Goal: Information Seeking & Learning: Learn about a topic

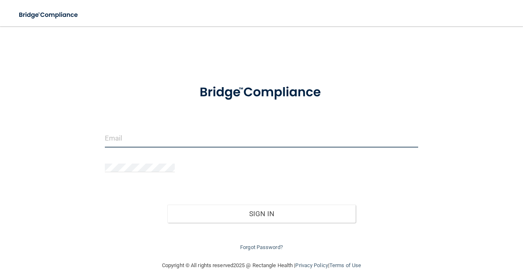
click at [105, 129] on input "email" at bounding box center [262, 138] width 314 height 18
type input "[EMAIL_ADDRESS][DOMAIN_NAME]"
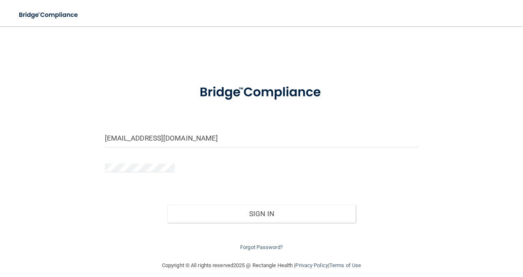
click at [105, 122] on form "kassieellen@yahoo.com Invalid email/password. You don't have permission to acce…" at bounding box center [262, 164] width 314 height 177
click at [167, 205] on button "Sign In" at bounding box center [261, 214] width 188 height 18
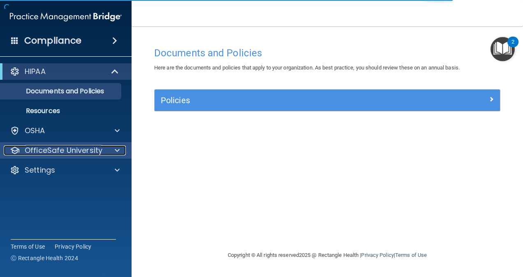
click at [111, 152] on div at bounding box center [116, 151] width 21 height 10
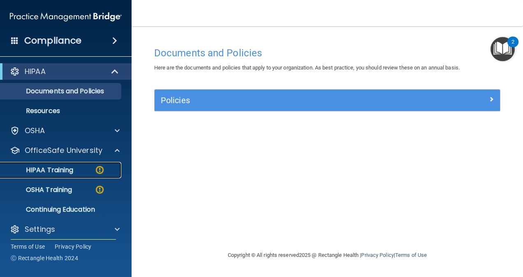
click at [95, 175] on img at bounding box center [100, 170] width 10 height 10
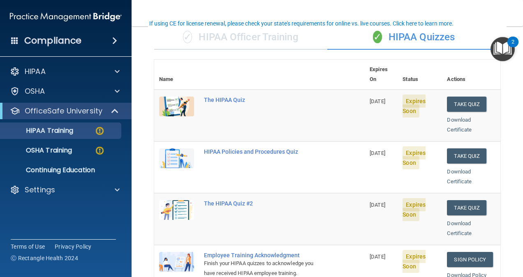
scroll to position [60, 0]
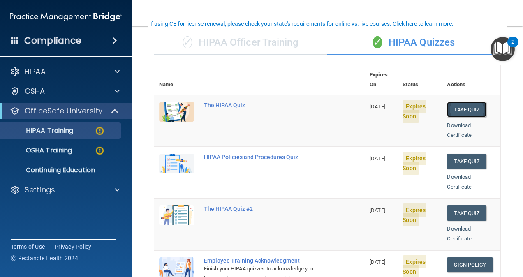
click at [462, 102] on button "Take Quiz" at bounding box center [466, 109] width 39 height 15
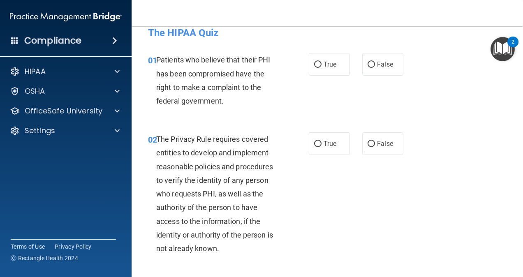
scroll to position [12, 0]
click at [319, 62] on label "True" at bounding box center [329, 64] width 41 height 23
click at [319, 62] on input "True" at bounding box center [317, 64] width 7 height 6
radio input "true"
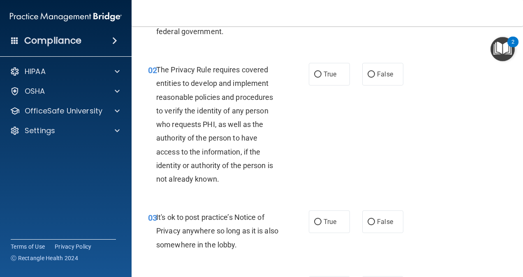
scroll to position [83, 0]
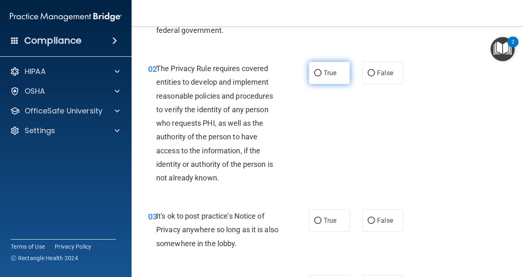
click at [330, 79] on label "True" at bounding box center [329, 73] width 41 height 23
click at [321, 76] on input "True" at bounding box center [317, 73] width 7 height 6
radio input "true"
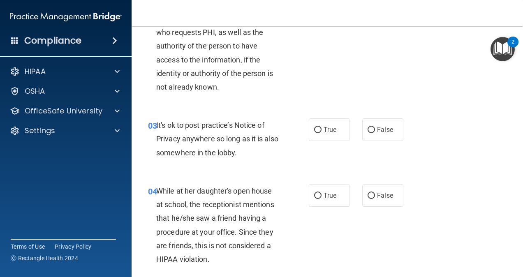
scroll to position [176, 0]
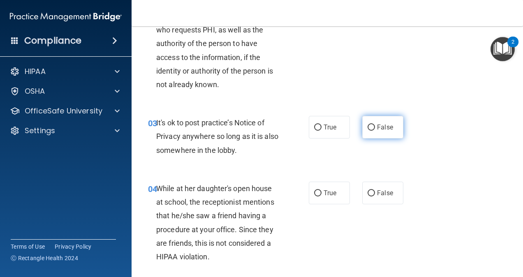
click at [383, 127] on span "False" at bounding box center [385, 127] width 16 height 8
click at [375, 127] on input "False" at bounding box center [370, 128] width 7 height 6
radio input "true"
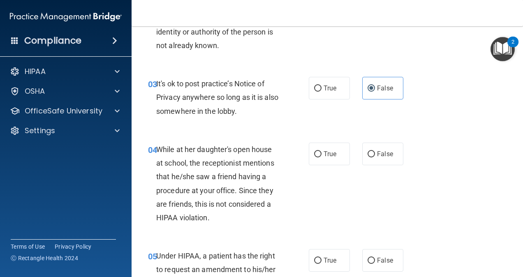
scroll to position [216, 0]
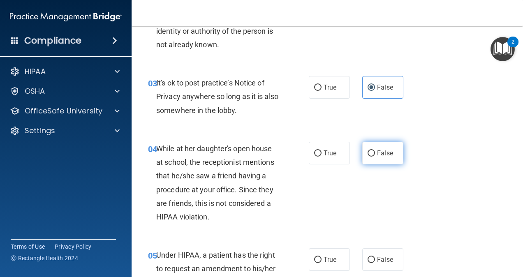
click at [377, 156] on span "False" at bounding box center [385, 153] width 16 height 8
click at [375, 156] on input "False" at bounding box center [370, 153] width 7 height 6
radio input "true"
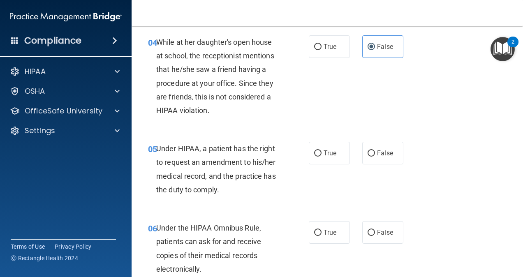
scroll to position [348, 0]
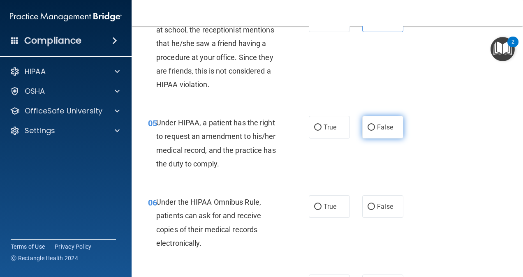
click at [367, 127] on input "False" at bounding box center [370, 128] width 7 height 6
radio input "true"
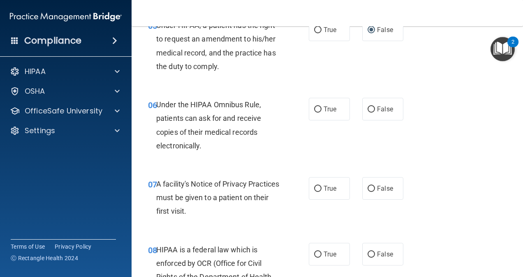
scroll to position [446, 0]
click at [337, 104] on label "True" at bounding box center [329, 108] width 41 height 23
click at [321, 106] on input "True" at bounding box center [317, 109] width 7 height 6
radio input "true"
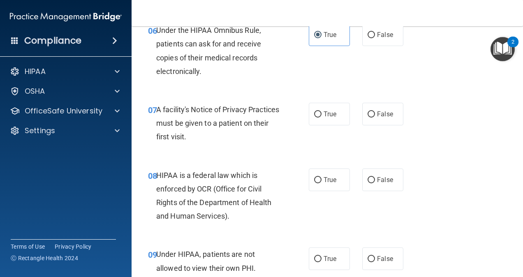
scroll to position [544, 0]
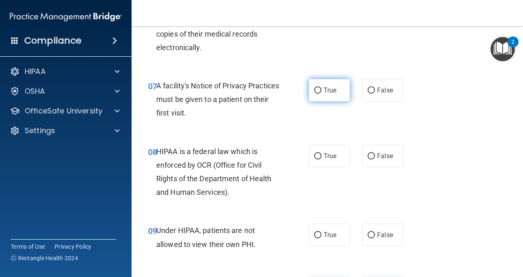
click at [324, 89] on span "True" at bounding box center [330, 90] width 13 height 8
click at [321, 89] on input "True" at bounding box center [317, 91] width 7 height 6
radio input "true"
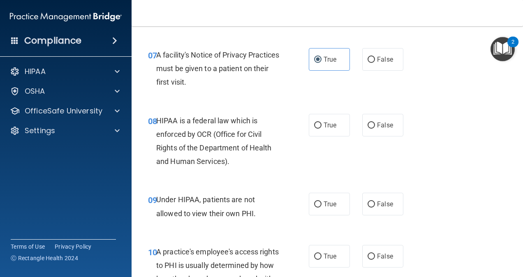
scroll to position [575, 0]
click at [328, 120] on label "True" at bounding box center [329, 124] width 41 height 23
click at [321, 122] on input "True" at bounding box center [317, 125] width 7 height 6
radio input "true"
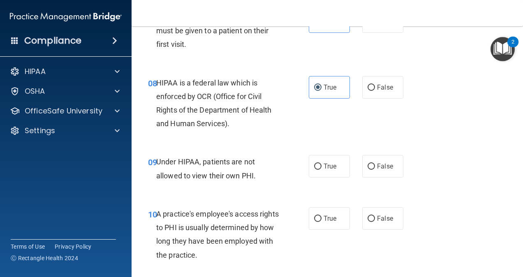
scroll to position [613, 0]
click at [377, 163] on span "False" at bounding box center [385, 166] width 16 height 8
click at [375, 163] on input "False" at bounding box center [370, 166] width 7 height 6
radio input "true"
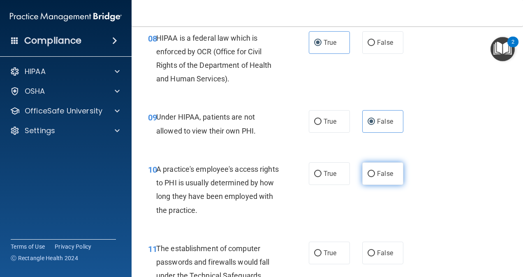
click at [388, 170] on span "False" at bounding box center [385, 174] width 16 height 8
click at [375, 171] on input "False" at bounding box center [370, 174] width 7 height 6
radio input "true"
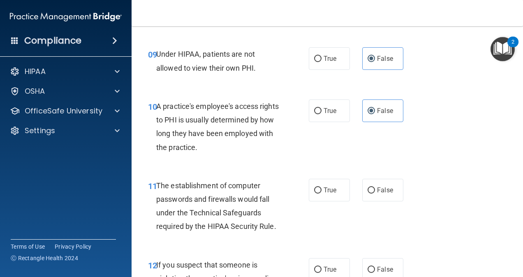
scroll to position [748, 0]
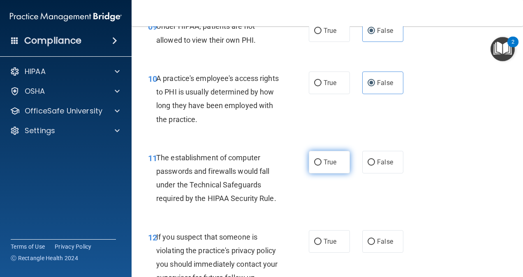
click at [320, 165] on label "True" at bounding box center [329, 162] width 41 height 23
click at [320, 165] on input "True" at bounding box center [317, 162] width 7 height 6
radio input "true"
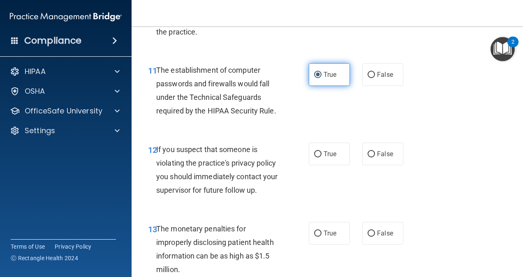
scroll to position [836, 0]
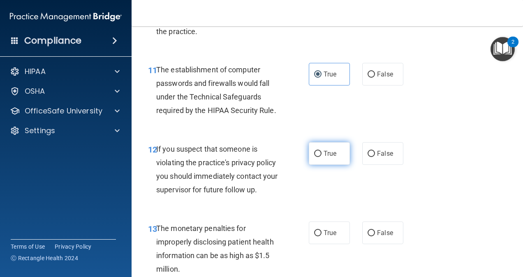
click at [327, 150] on span "True" at bounding box center [330, 154] width 13 height 8
click at [321, 151] on input "True" at bounding box center [317, 154] width 7 height 6
radio input "true"
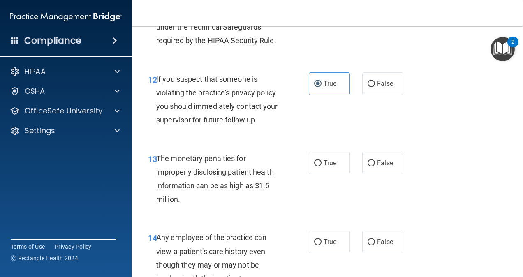
scroll to position [915, 0]
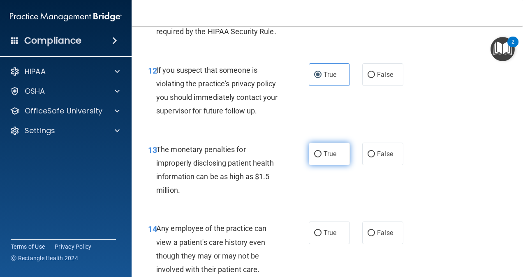
click at [323, 148] on label "True" at bounding box center [329, 154] width 41 height 23
click at [321, 151] on input "True" at bounding box center [317, 154] width 7 height 6
radio input "true"
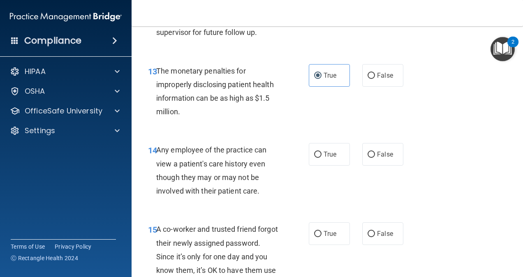
scroll to position [994, 0]
click at [370, 151] on input "False" at bounding box center [370, 154] width 7 height 6
radio input "true"
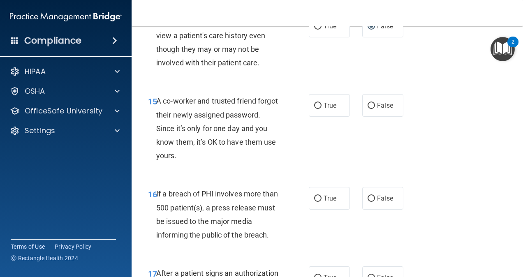
scroll to position [1122, 0]
click at [383, 106] on span "False" at bounding box center [385, 105] width 16 height 8
click at [375, 106] on input "False" at bounding box center [370, 105] width 7 height 6
radio input "true"
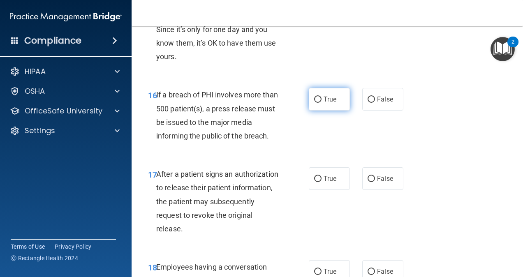
click at [314, 103] on label "True" at bounding box center [329, 99] width 41 height 23
click at [314, 103] on input "True" at bounding box center [317, 100] width 7 height 6
radio input "true"
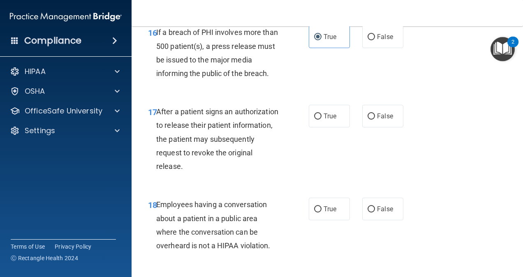
scroll to position [1287, 0]
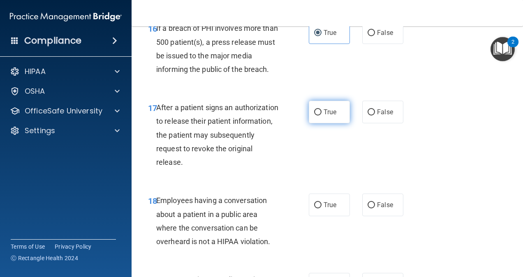
click at [324, 115] on span "True" at bounding box center [330, 112] width 13 height 8
click at [321, 115] on input "True" at bounding box center [317, 112] width 7 height 6
radio input "true"
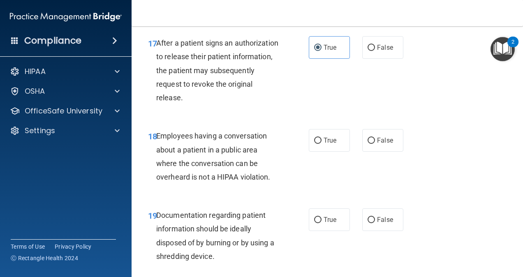
scroll to position [1361, 0]
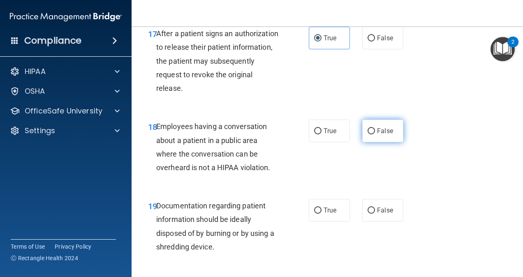
click at [369, 135] on label "False" at bounding box center [382, 131] width 41 height 23
click at [369, 134] on input "False" at bounding box center [370, 131] width 7 height 6
radio input "true"
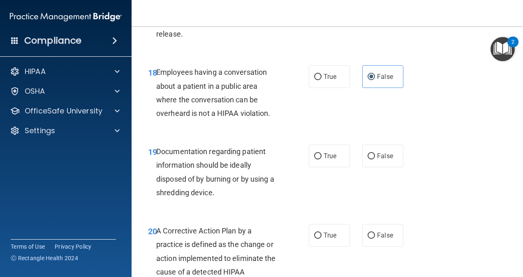
scroll to position [1417, 0]
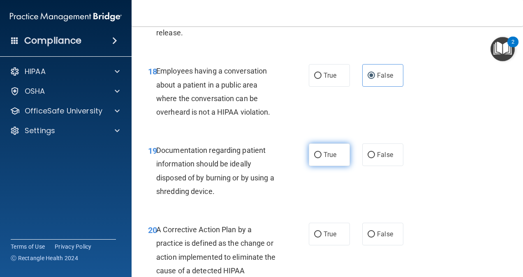
click at [340, 155] on label "True" at bounding box center [329, 154] width 41 height 23
click at [321, 155] on input "True" at bounding box center [317, 155] width 7 height 6
radio input "true"
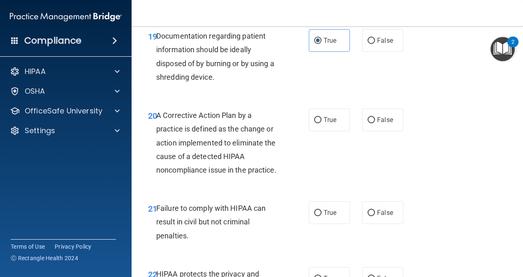
scroll to position [1532, 0]
click at [318, 122] on label "True" at bounding box center [329, 119] width 41 height 23
click at [318, 122] on input "True" at bounding box center [317, 120] width 7 height 6
radio input "true"
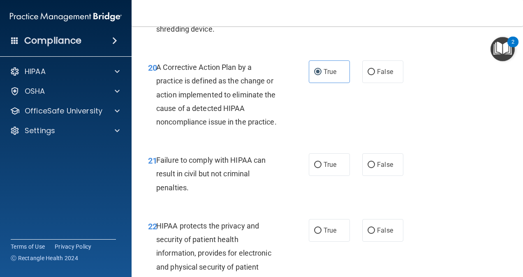
scroll to position [1588, 0]
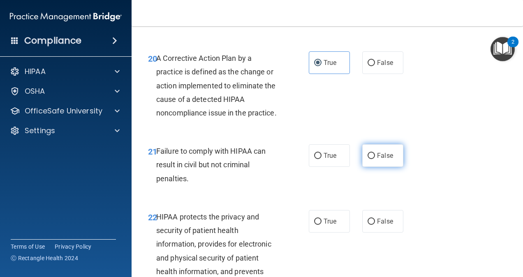
click at [367, 159] on input "False" at bounding box center [370, 156] width 7 height 6
radio input "true"
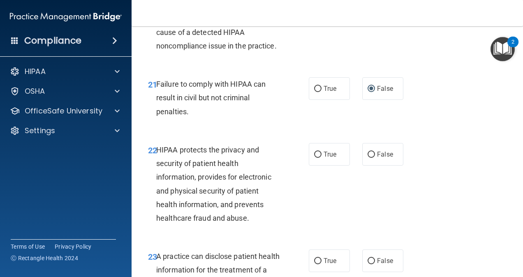
scroll to position [1660, 0]
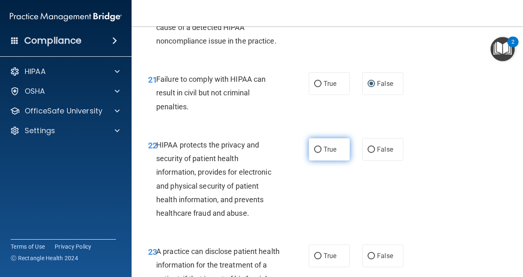
click at [326, 153] on span "True" at bounding box center [330, 150] width 13 height 8
click at [321, 153] on input "True" at bounding box center [317, 150] width 7 height 6
radio input "true"
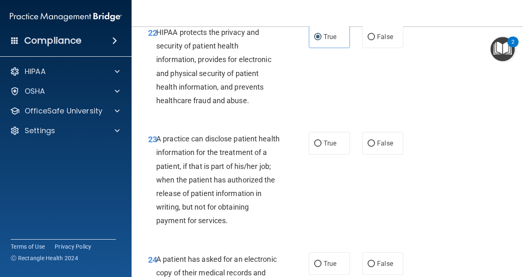
scroll to position [1773, 0]
click at [367, 154] on label "False" at bounding box center [382, 143] width 41 height 23
click at [367, 146] on input "False" at bounding box center [370, 143] width 7 height 6
radio input "true"
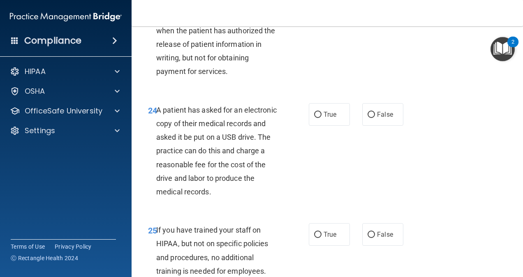
scroll to position [1924, 0]
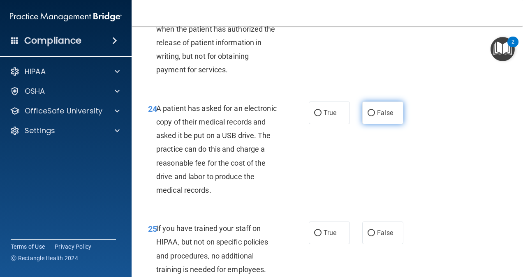
click at [377, 117] on span "False" at bounding box center [385, 113] width 16 height 8
click at [374, 116] on input "False" at bounding box center [370, 113] width 7 height 6
radio input "true"
click at [327, 124] on label "True" at bounding box center [329, 113] width 41 height 23
click at [321, 116] on input "True" at bounding box center [317, 113] width 7 height 6
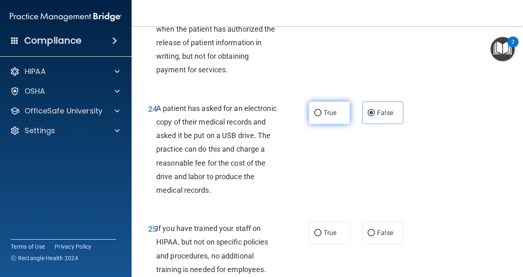
radio input "true"
radio input "false"
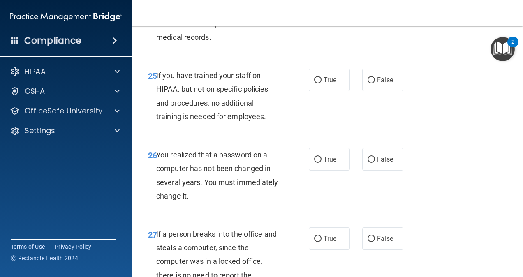
scroll to position [2077, 0]
click at [381, 83] on span "False" at bounding box center [385, 80] width 16 height 8
click at [375, 83] on input "False" at bounding box center [370, 80] width 7 height 6
radio input "true"
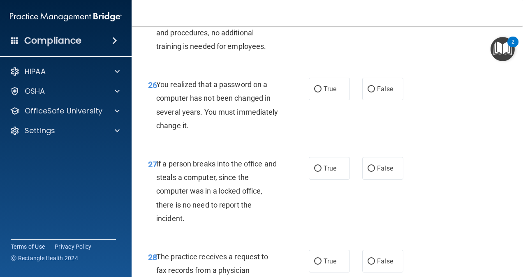
scroll to position [2148, 0]
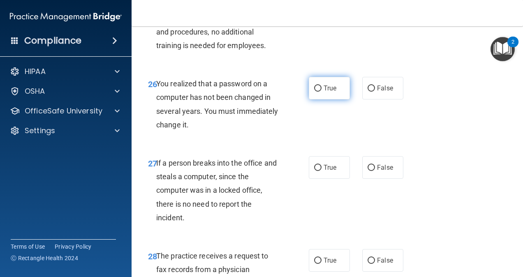
click at [328, 92] on span "True" at bounding box center [330, 88] width 13 height 8
click at [321, 92] on input "True" at bounding box center [317, 89] width 7 height 6
radio input "true"
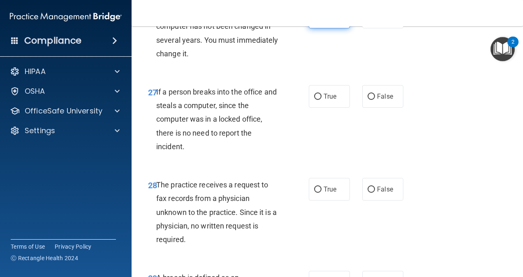
scroll to position [2219, 0]
click at [386, 100] on span "False" at bounding box center [385, 96] width 16 height 8
click at [375, 99] on input "False" at bounding box center [370, 96] width 7 height 6
radio input "true"
click at [386, 200] on label "False" at bounding box center [382, 189] width 41 height 23
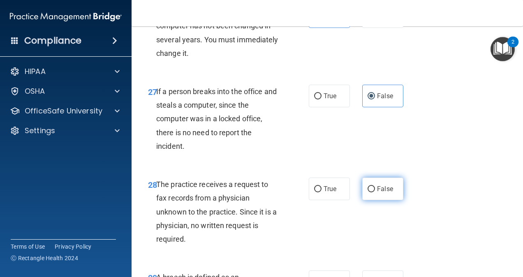
click at [375, 192] on input "False" at bounding box center [370, 189] width 7 height 6
radio input "true"
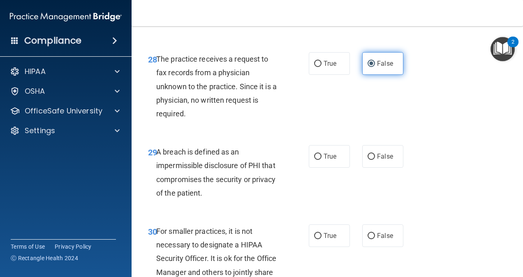
scroll to position [2362, 0]
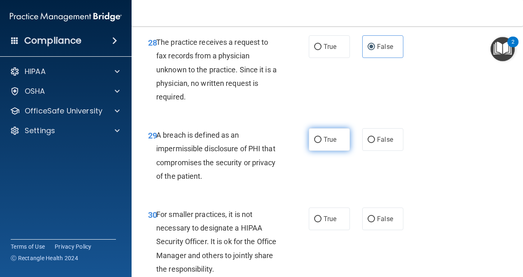
click at [332, 151] on label "True" at bounding box center [329, 139] width 41 height 23
click at [321, 143] on input "True" at bounding box center [317, 140] width 7 height 6
radio input "true"
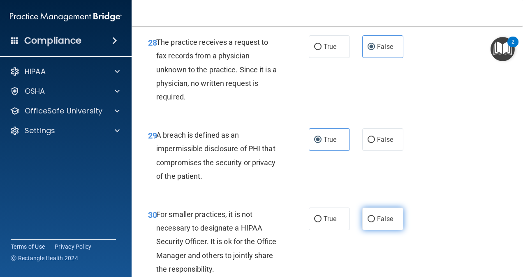
click at [385, 226] on label "False" at bounding box center [382, 219] width 41 height 23
click at [375, 222] on input "False" at bounding box center [370, 219] width 7 height 6
radio input "true"
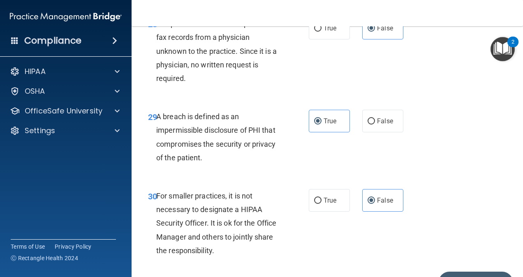
scroll to position [2440, 0]
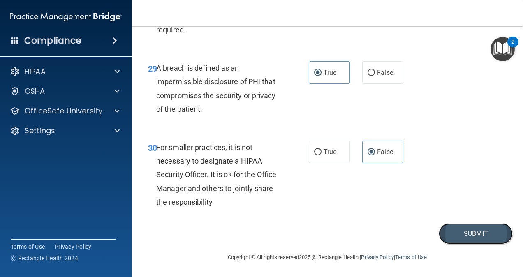
click at [461, 232] on button "Submit" at bounding box center [476, 233] width 74 height 21
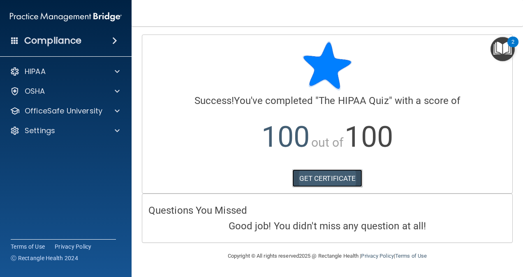
click at [330, 173] on link "GET CERTIFICATE" at bounding box center [327, 178] width 70 height 18
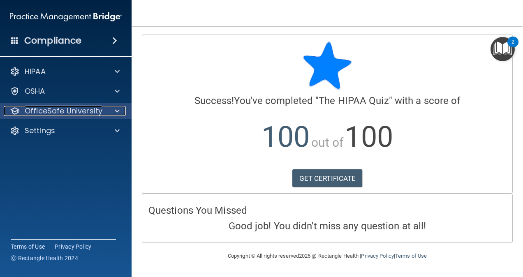
click at [115, 108] on span at bounding box center [117, 111] width 5 height 10
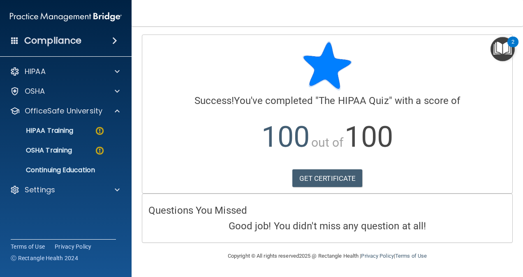
click at [217, 256] on div "Copyright © All rights reserved 2025 @ Rectangle Health | Privacy Policy | Term…" at bounding box center [327, 256] width 300 height 26
click at [92, 125] on link "HIPAA Training" at bounding box center [56, 130] width 129 height 16
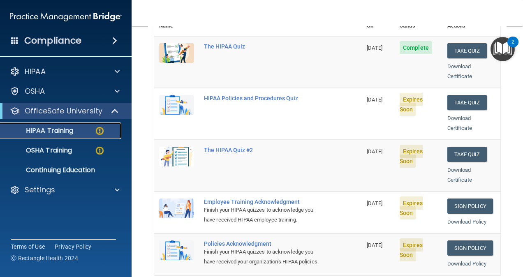
scroll to position [117, 0]
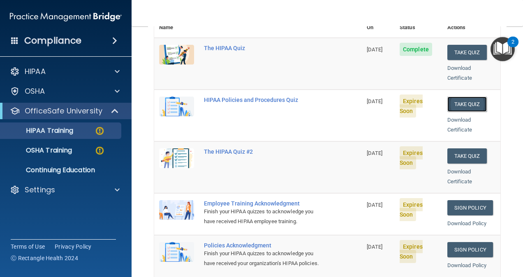
click at [453, 97] on button "Take Quiz" at bounding box center [466, 104] width 39 height 15
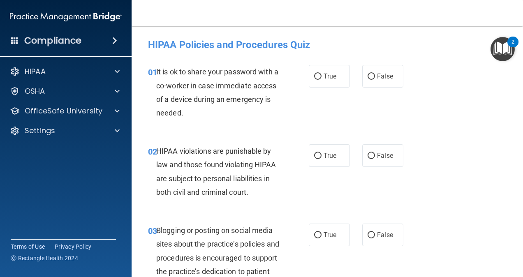
click at [394, 62] on div "01 It is ok to share your password with a co-worker in case immediate access of…" at bounding box center [327, 94] width 371 height 79
click at [388, 78] on span "False" at bounding box center [385, 76] width 16 height 8
click at [375, 78] on input "False" at bounding box center [370, 77] width 7 height 6
radio input "true"
click at [326, 155] on span "True" at bounding box center [330, 156] width 13 height 8
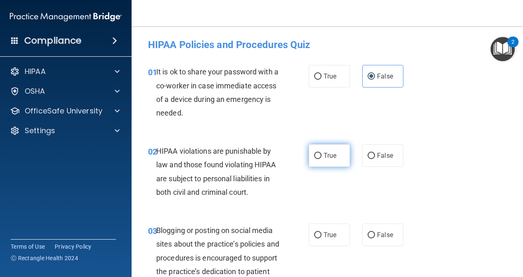
click at [321, 155] on input "True" at bounding box center [317, 156] width 7 height 6
radio input "true"
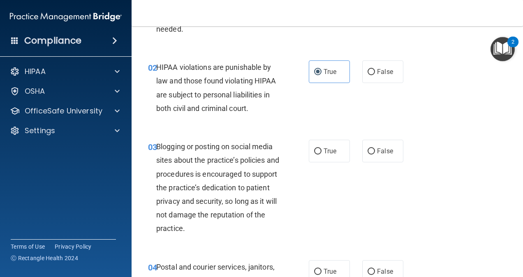
scroll to position [86, 0]
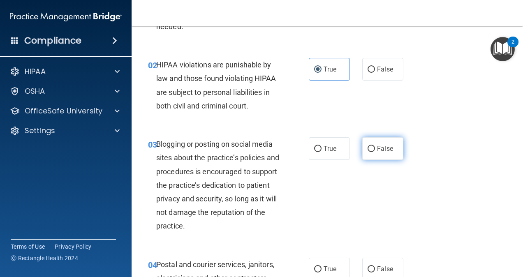
click at [384, 150] on span "False" at bounding box center [385, 149] width 16 height 8
click at [375, 150] on input "False" at bounding box center [370, 149] width 7 height 6
radio input "true"
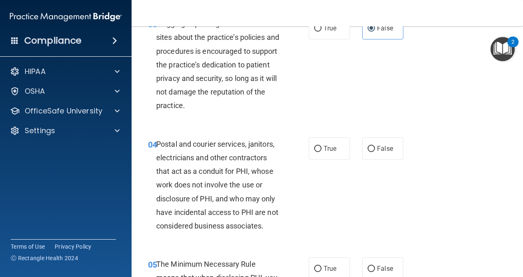
scroll to position [208, 0]
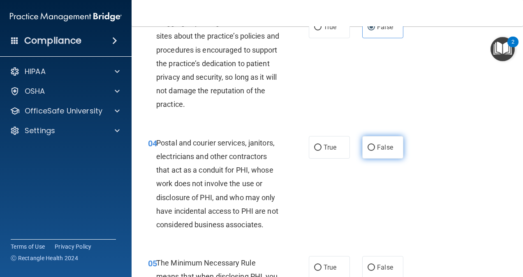
click at [383, 145] on span "False" at bounding box center [385, 147] width 16 height 8
click at [375, 145] on input "False" at bounding box center [370, 148] width 7 height 6
radio input "true"
click at [317, 149] on input "True" at bounding box center [317, 148] width 7 height 6
radio input "true"
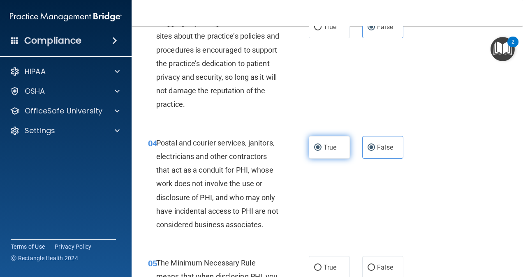
radio input "false"
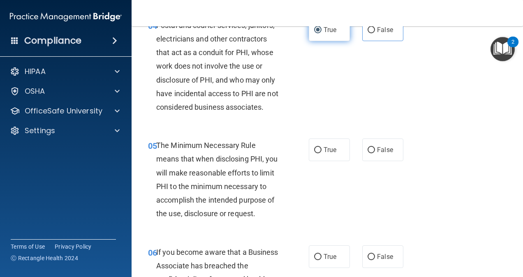
scroll to position [392, 0]
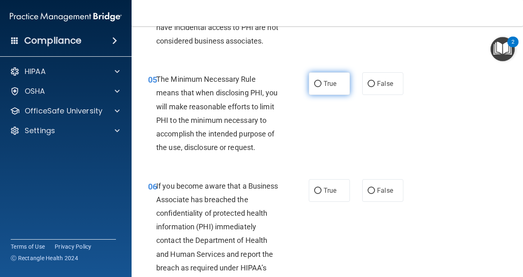
click at [339, 95] on label "True" at bounding box center [329, 83] width 41 height 23
click at [321, 87] on input "True" at bounding box center [317, 84] width 7 height 6
radio input "true"
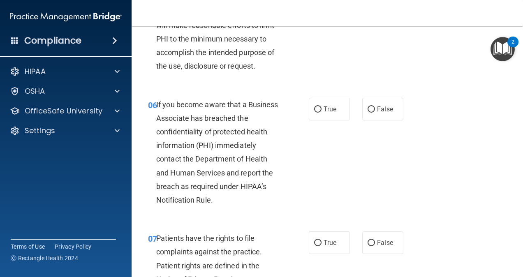
scroll to position [505, 0]
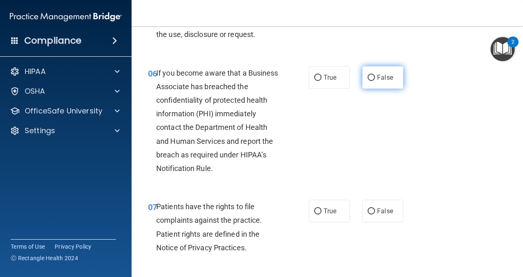
click at [367, 89] on label "False" at bounding box center [382, 77] width 41 height 23
click at [367, 81] on input "False" at bounding box center [370, 78] width 7 height 6
radio input "true"
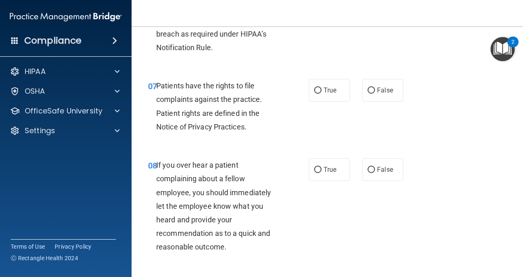
scroll to position [627, 0]
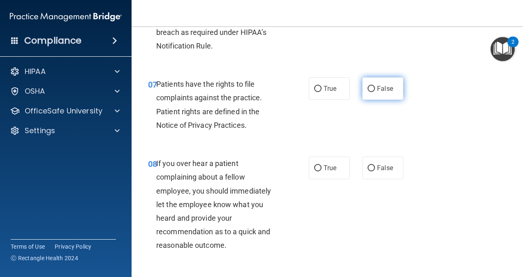
click at [363, 100] on label "False" at bounding box center [382, 88] width 41 height 23
click at [367, 92] on input "False" at bounding box center [370, 89] width 7 height 6
radio input "true"
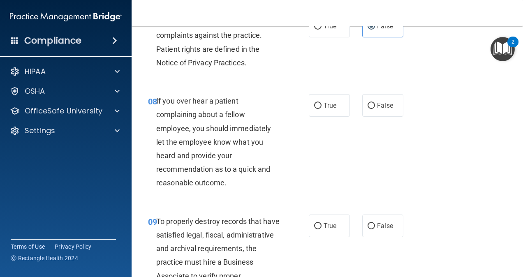
scroll to position [692, 0]
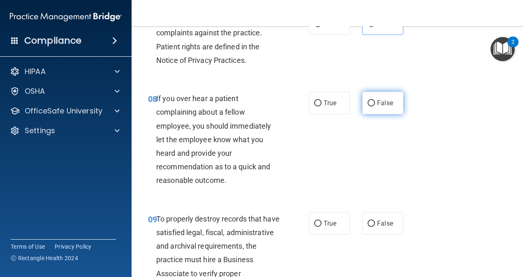
click at [386, 107] on span "False" at bounding box center [385, 103] width 16 height 8
click at [375, 106] on input "False" at bounding box center [370, 103] width 7 height 6
radio input "true"
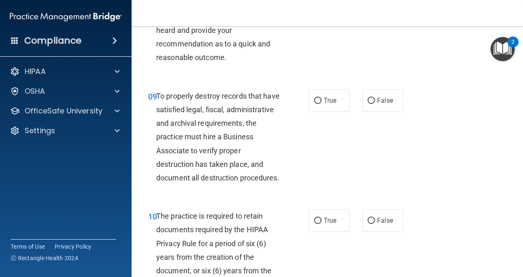
scroll to position [816, 0]
click at [370, 104] on input "False" at bounding box center [370, 100] width 7 height 6
radio input "true"
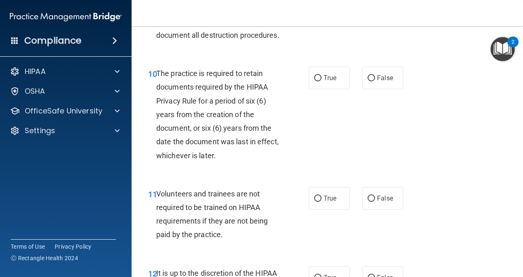
scroll to position [959, 0]
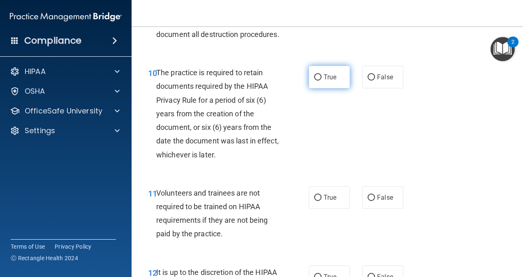
click at [318, 88] on label "True" at bounding box center [329, 77] width 41 height 23
click at [318, 81] on input "True" at bounding box center [317, 77] width 7 height 6
radio input "true"
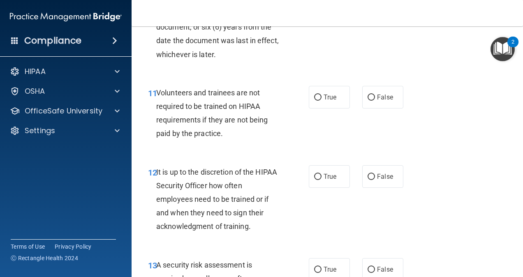
scroll to position [1059, 0]
click at [337, 108] on label "True" at bounding box center [329, 97] width 41 height 23
click at [321, 100] on input "True" at bounding box center [317, 97] width 7 height 6
radio input "true"
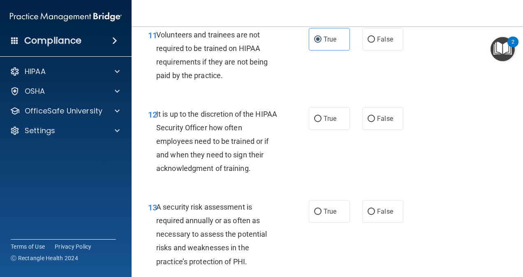
scroll to position [1117, 0]
click at [314, 171] on div "12 It is up to the discretion of the HIPAA Security Officer how often employees…" at bounding box center [228, 143] width 185 height 72
click at [328, 122] on span "True" at bounding box center [330, 118] width 13 height 8
click at [321, 122] on input "True" at bounding box center [317, 119] width 7 height 6
radio input "true"
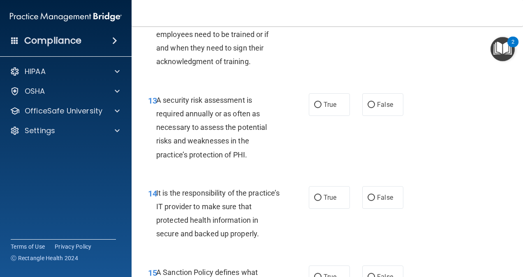
scroll to position [1226, 0]
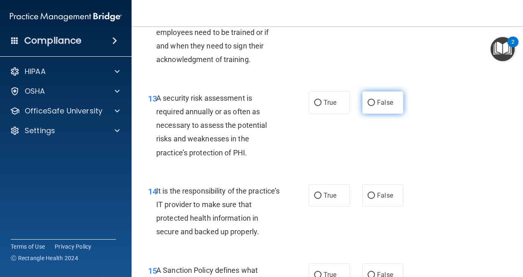
click at [389, 114] on label "False" at bounding box center [382, 102] width 41 height 23
click at [375, 106] on input "False" at bounding box center [370, 103] width 7 height 6
radio input "true"
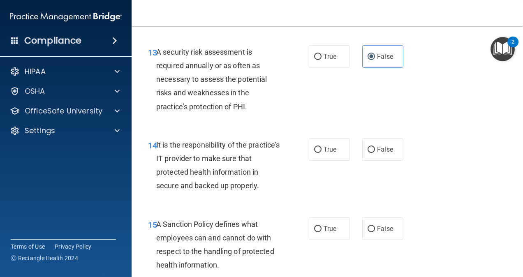
scroll to position [1275, 0]
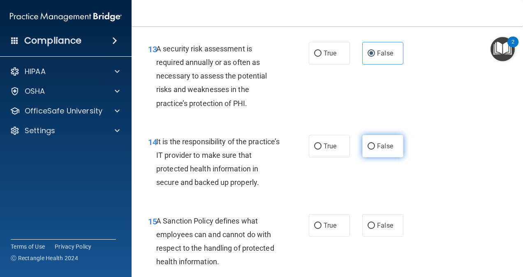
click at [389, 157] on label "False" at bounding box center [382, 146] width 41 height 23
click at [375, 150] on input "False" at bounding box center [370, 146] width 7 height 6
radio input "true"
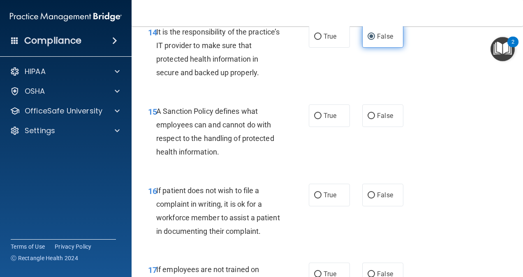
scroll to position [1385, 0]
click at [318, 127] on label "True" at bounding box center [329, 115] width 41 height 23
click at [318, 119] on input "True" at bounding box center [317, 116] width 7 height 6
radio input "true"
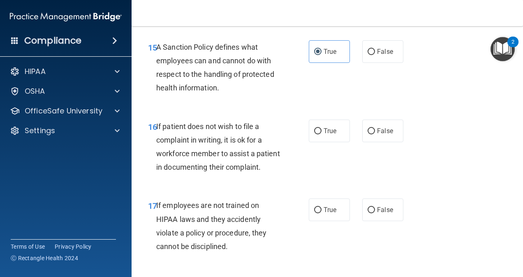
scroll to position [1449, 0]
click at [336, 142] on label "True" at bounding box center [329, 130] width 41 height 23
click at [321, 134] on input "True" at bounding box center [317, 131] width 7 height 6
radio input "true"
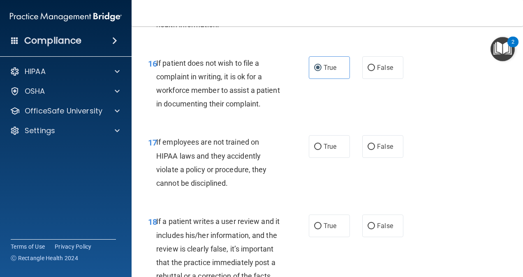
scroll to position [1513, 0]
click at [314, 150] on input "True" at bounding box center [317, 146] width 7 height 6
radio input "true"
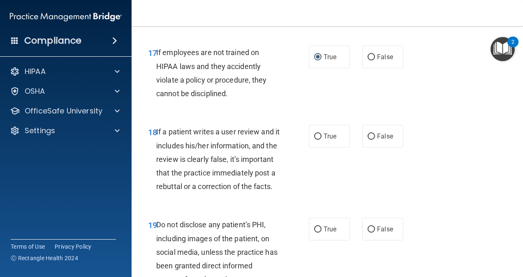
scroll to position [1602, 0]
click at [389, 147] on label "False" at bounding box center [382, 136] width 41 height 23
click at [375, 139] on input "False" at bounding box center [370, 136] width 7 height 6
radio input "true"
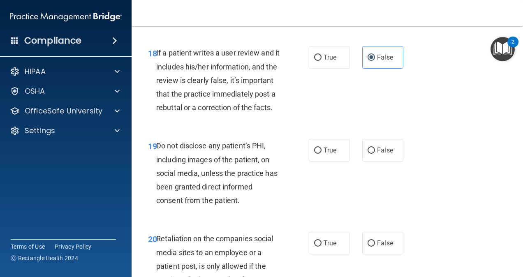
scroll to position [1682, 0]
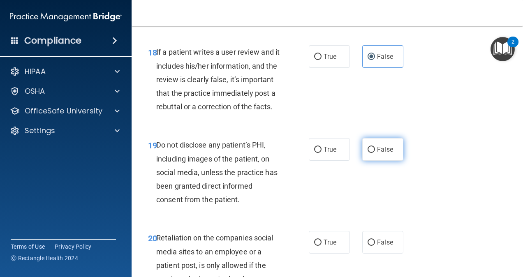
click at [390, 161] on label "False" at bounding box center [382, 149] width 41 height 23
click at [375, 153] on input "False" at bounding box center [370, 150] width 7 height 6
radio input "true"
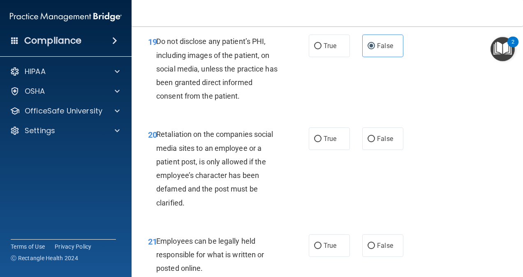
scroll to position [1787, 0]
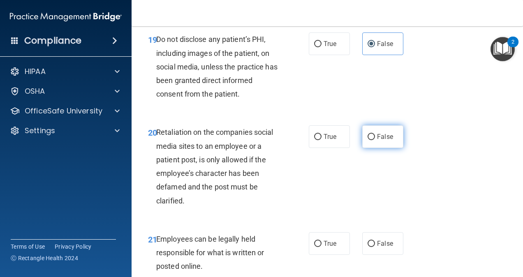
click at [383, 141] on span "False" at bounding box center [385, 137] width 16 height 8
click at [375, 140] on input "False" at bounding box center [370, 137] width 7 height 6
radio input "true"
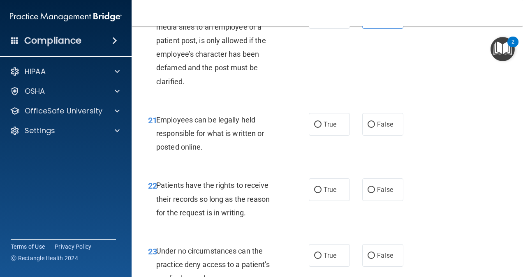
scroll to position [1907, 0]
click at [319, 168] on div "21 Employees can be legally held responsible for what is written or posted onli…" at bounding box center [327, 135] width 371 height 66
click at [324, 128] on span "True" at bounding box center [330, 124] width 13 height 8
click at [321, 127] on input "True" at bounding box center [317, 124] width 7 height 6
radio input "true"
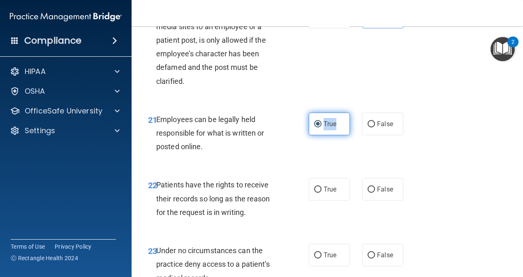
click at [324, 128] on span "True" at bounding box center [330, 124] width 13 height 8
click at [321, 127] on input "True" at bounding box center [317, 124] width 7 height 6
drag, startPoint x: 323, startPoint y: 193, endPoint x: 432, endPoint y: 186, distance: 109.1
click at [432, 168] on div "21 Employees can be legally held responsible for what is written or posted onli…" at bounding box center [327, 135] width 371 height 66
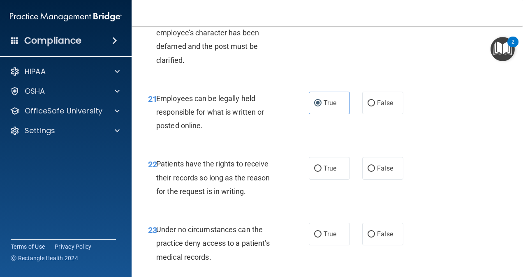
scroll to position [1932, 0]
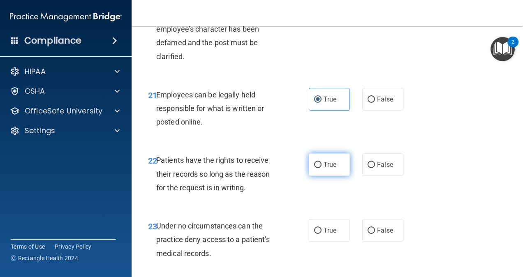
click at [326, 176] on label "True" at bounding box center [329, 164] width 41 height 23
click at [321, 168] on input "True" at bounding box center [317, 165] width 7 height 6
radio input "true"
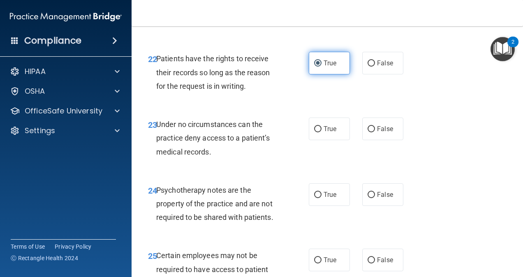
scroll to position [2034, 0]
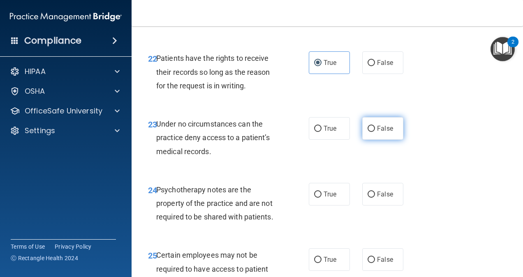
click at [393, 140] on label "False" at bounding box center [382, 128] width 41 height 23
click at [375, 132] on input "False" at bounding box center [370, 129] width 7 height 6
radio input "true"
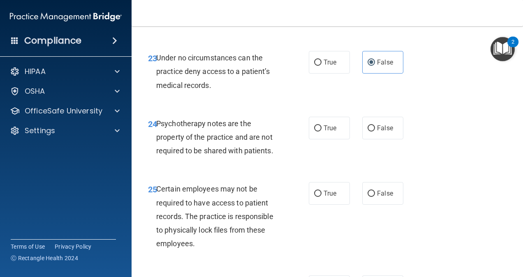
scroll to position [2103, 0]
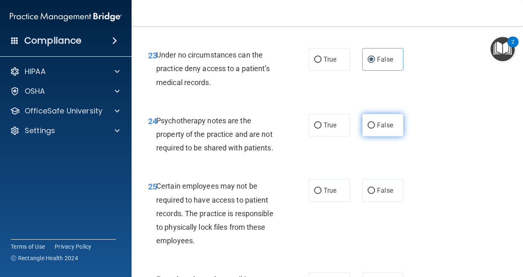
click at [372, 136] on label "False" at bounding box center [382, 125] width 41 height 23
click at [372, 129] on input "False" at bounding box center [370, 125] width 7 height 6
radio input "true"
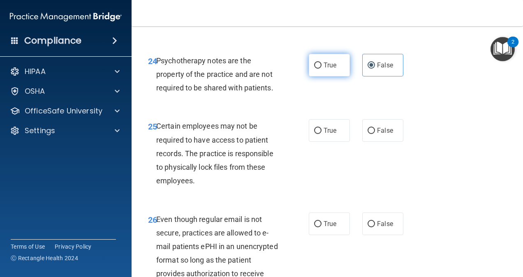
scroll to position [2163, 0]
click at [326, 134] on span "True" at bounding box center [330, 130] width 13 height 8
click at [321, 134] on input "True" at bounding box center [317, 130] width 7 height 6
radio input "true"
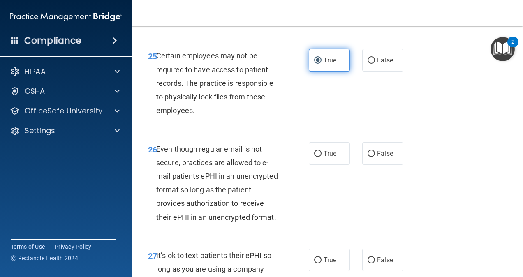
scroll to position [2235, 0]
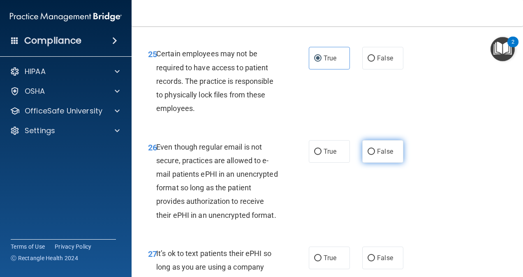
click at [388, 155] on span "False" at bounding box center [385, 152] width 16 height 8
click at [375, 155] on input "False" at bounding box center [370, 152] width 7 height 6
radio input "true"
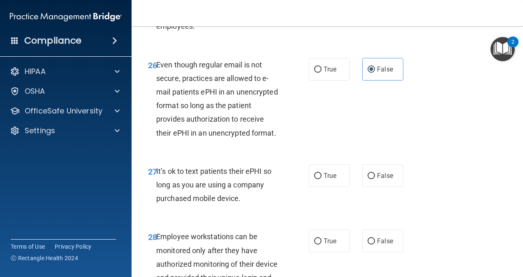
scroll to position [2342, 0]
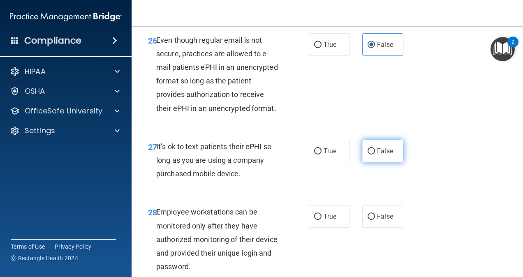
click at [377, 155] on span "False" at bounding box center [385, 151] width 16 height 8
click at [373, 155] on input "False" at bounding box center [370, 151] width 7 height 6
radio input "true"
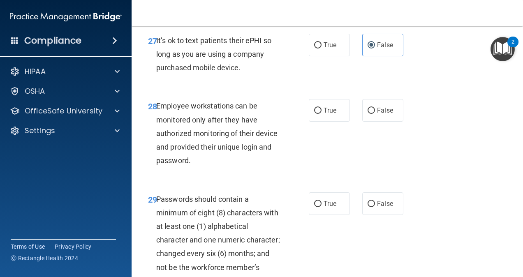
scroll to position [2448, 0]
click at [332, 114] on span "True" at bounding box center [330, 110] width 13 height 8
click at [321, 113] on input "True" at bounding box center [317, 110] width 7 height 6
radio input "true"
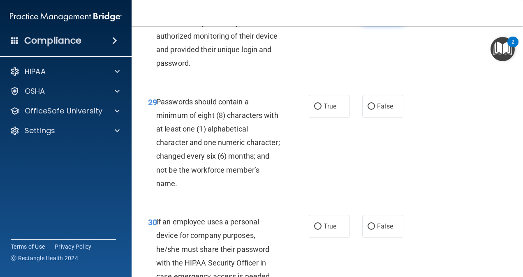
scroll to position [2547, 0]
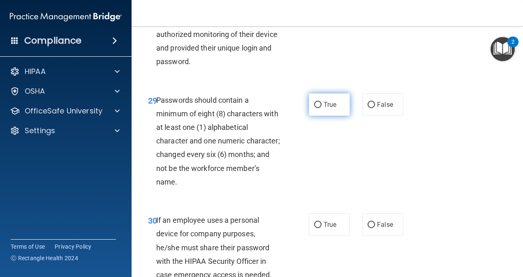
click at [314, 108] on input "True" at bounding box center [317, 105] width 7 height 6
radio input "true"
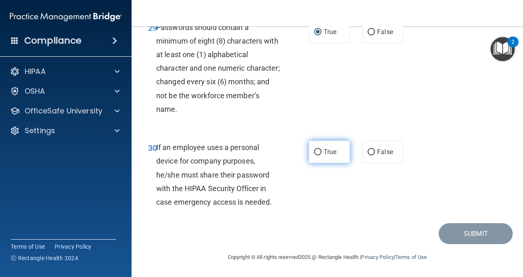
click at [324, 156] on span "True" at bounding box center [330, 152] width 13 height 8
click at [321, 155] on input "True" at bounding box center [317, 152] width 7 height 6
radio input "true"
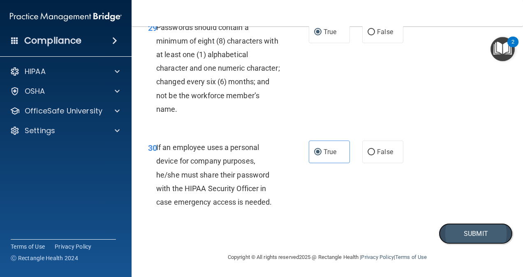
click at [464, 230] on button "Submit" at bounding box center [476, 233] width 74 height 21
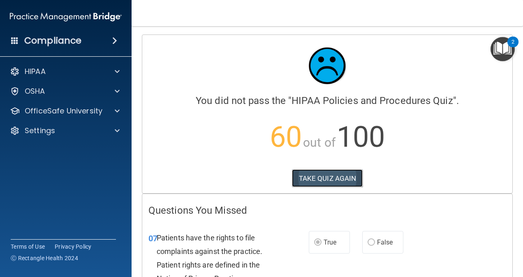
click at [316, 183] on button "TAKE QUIZ AGAIN" at bounding box center [327, 178] width 71 height 18
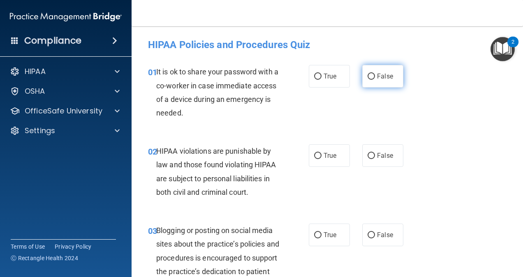
click at [375, 82] on label "False" at bounding box center [382, 76] width 41 height 23
click at [375, 80] on input "False" at bounding box center [370, 77] width 7 height 6
radio input "true"
click at [339, 150] on label "True" at bounding box center [329, 155] width 41 height 23
click at [321, 153] on input "True" at bounding box center [317, 156] width 7 height 6
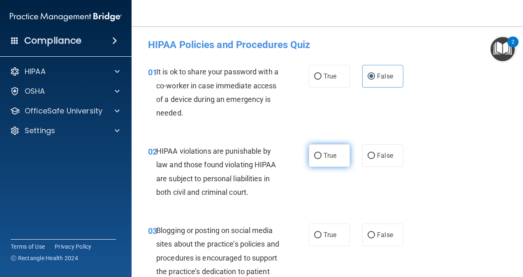
radio input "true"
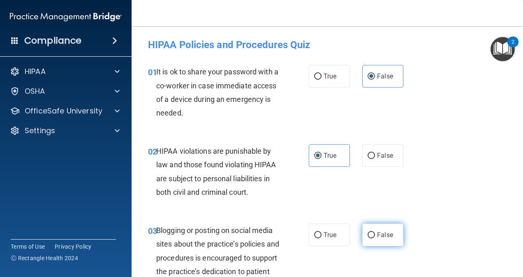
click at [381, 243] on label "False" at bounding box center [382, 235] width 41 height 23
click at [375, 238] on input "False" at bounding box center [370, 235] width 7 height 6
radio input "true"
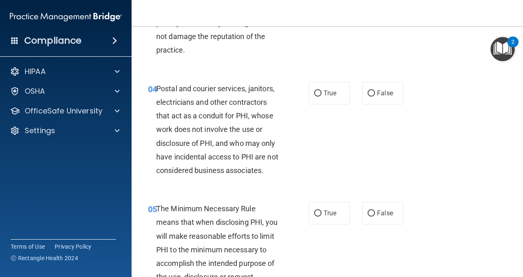
scroll to position [264, 0]
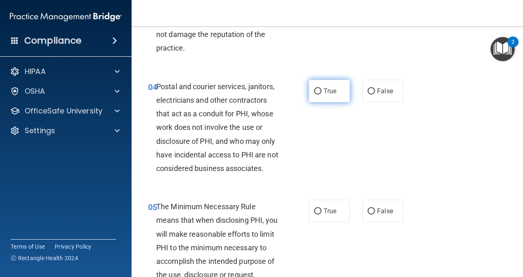
click at [339, 87] on label "True" at bounding box center [329, 91] width 41 height 23
click at [321, 88] on input "True" at bounding box center [317, 91] width 7 height 6
radio input "true"
click at [330, 215] on span "True" at bounding box center [330, 211] width 13 height 8
click at [321, 215] on input "True" at bounding box center [317, 211] width 7 height 6
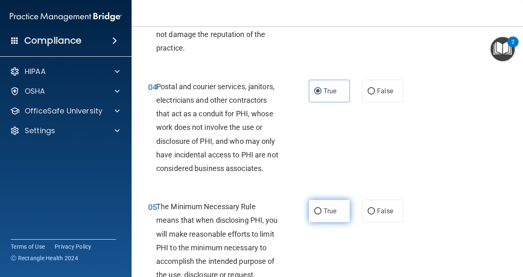
radio input "true"
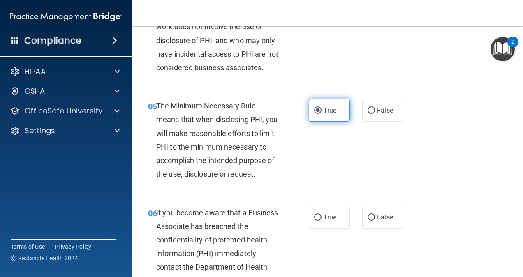
scroll to position [390, 0]
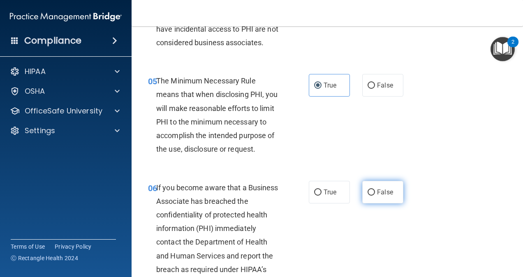
click at [379, 203] on label "False" at bounding box center [382, 192] width 41 height 23
click at [375, 196] on input "False" at bounding box center [370, 193] width 7 height 6
radio input "true"
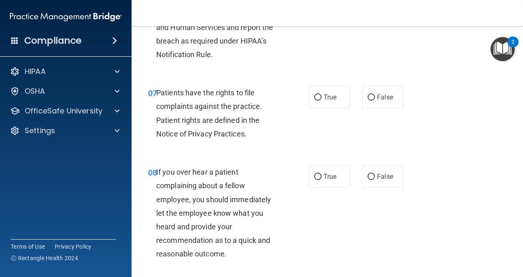
scroll to position [620, 0]
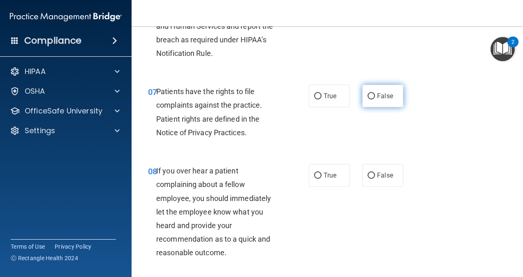
click at [378, 100] on span "False" at bounding box center [385, 96] width 16 height 8
click at [375, 99] on input "False" at bounding box center [370, 96] width 7 height 6
radio input "true"
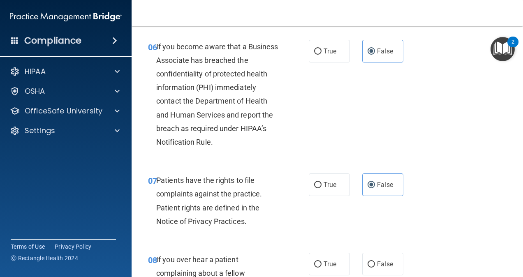
scroll to position [532, 0]
click at [326, 188] on span "True" at bounding box center [330, 184] width 13 height 8
click at [321, 188] on input "True" at bounding box center [317, 185] width 7 height 6
radio input "true"
radio input "false"
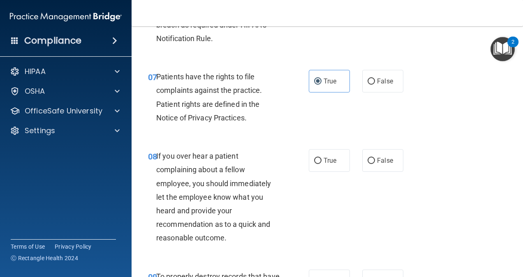
scroll to position [637, 0]
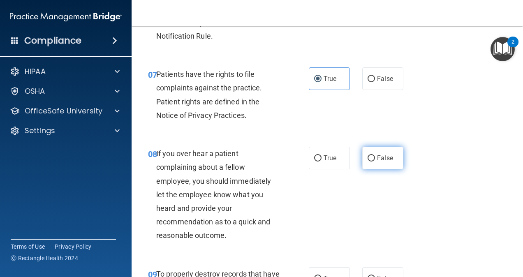
click at [362, 169] on label "False" at bounding box center [382, 158] width 41 height 23
click at [367, 162] on input "False" at bounding box center [370, 158] width 7 height 6
radio input "true"
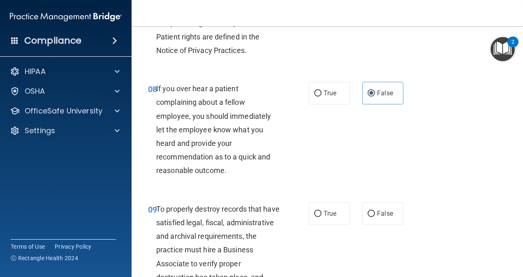
scroll to position [706, 0]
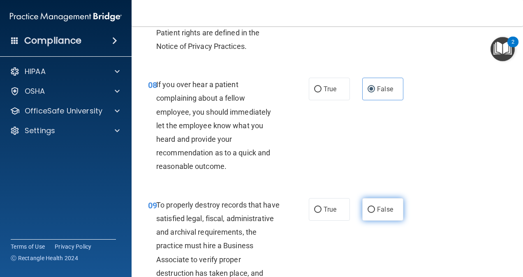
click at [369, 213] on input "False" at bounding box center [370, 210] width 7 height 6
radio input "true"
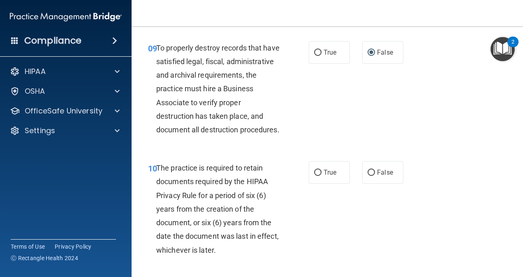
scroll to position [864, 0]
click at [324, 176] on span "True" at bounding box center [330, 172] width 13 height 8
click at [321, 176] on input "True" at bounding box center [317, 172] width 7 height 6
radio input "true"
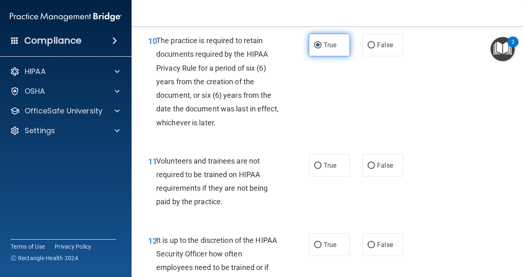
scroll to position [1033, 0]
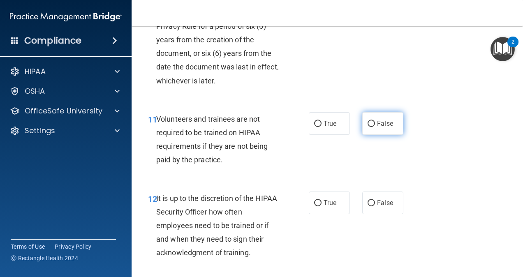
click at [381, 127] on span "False" at bounding box center [385, 124] width 16 height 8
click at [375, 127] on input "False" at bounding box center [370, 124] width 7 height 6
radio input "true"
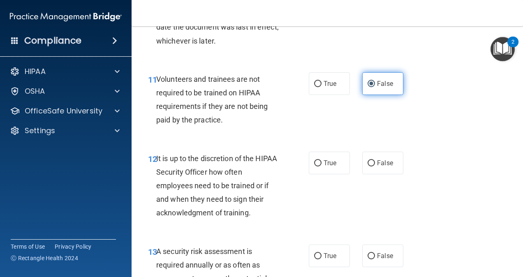
scroll to position [1073, 0]
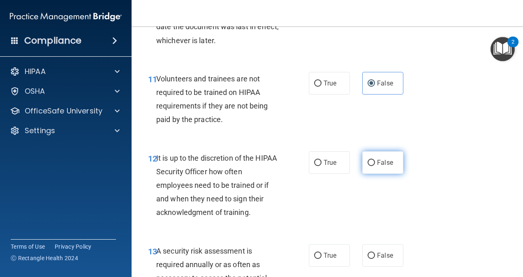
click at [363, 174] on label "False" at bounding box center [382, 162] width 41 height 23
click at [367, 166] on input "False" at bounding box center [370, 163] width 7 height 6
radio input "true"
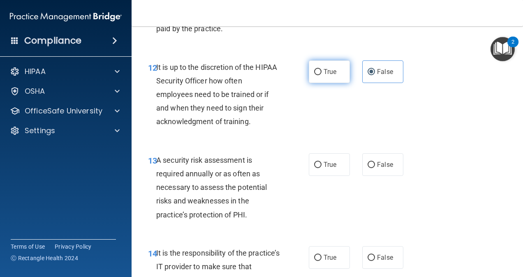
scroll to position [1165, 0]
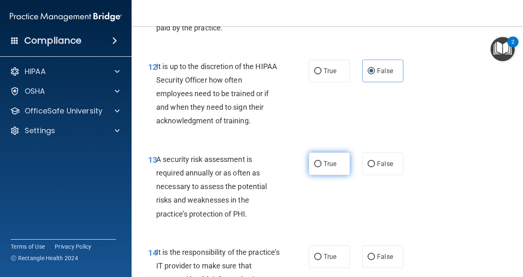
click at [319, 175] on label "True" at bounding box center [329, 164] width 41 height 23
click at [319, 167] on input "True" at bounding box center [317, 164] width 7 height 6
radio input "true"
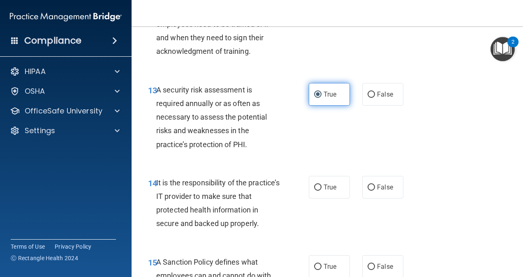
scroll to position [1237, 0]
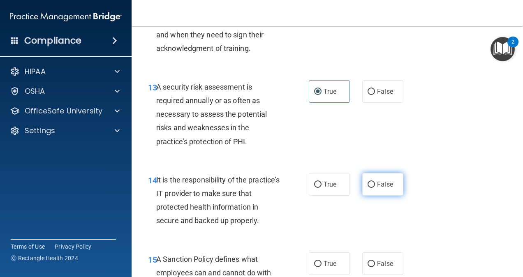
click at [372, 196] on label "False" at bounding box center [382, 184] width 41 height 23
click at [372, 188] on input "False" at bounding box center [370, 185] width 7 height 6
radio input "true"
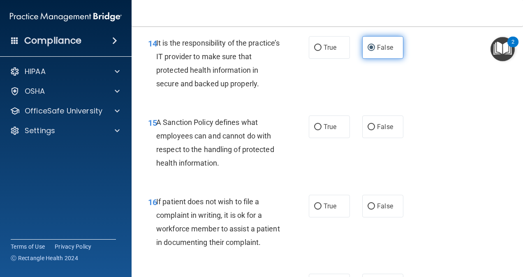
scroll to position [1374, 0]
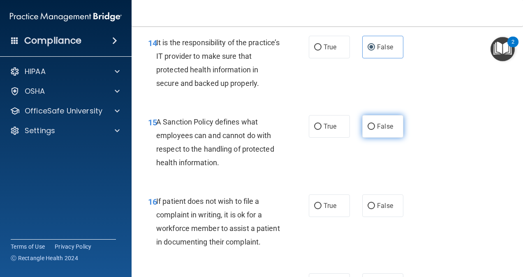
click at [367, 138] on label "False" at bounding box center [382, 126] width 41 height 23
click at [367, 130] on input "False" at bounding box center [370, 127] width 7 height 6
radio input "true"
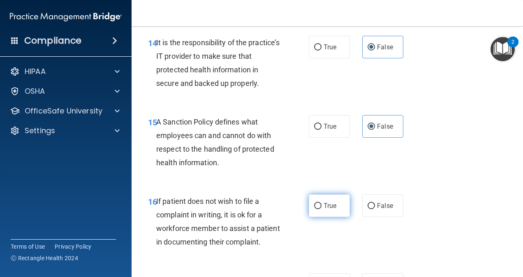
click at [324, 210] on span "True" at bounding box center [330, 206] width 13 height 8
click at [321, 209] on input "True" at bounding box center [317, 206] width 7 height 6
radio input "true"
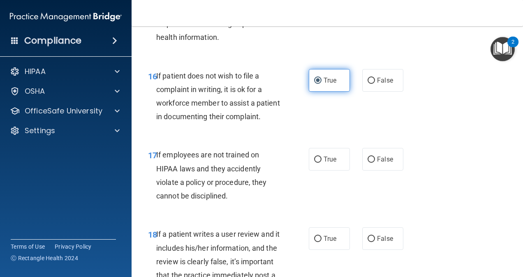
scroll to position [1500, 0]
click at [376, 170] on label "False" at bounding box center [382, 159] width 41 height 23
click at [375, 162] on input "False" at bounding box center [370, 159] width 7 height 6
radio input "true"
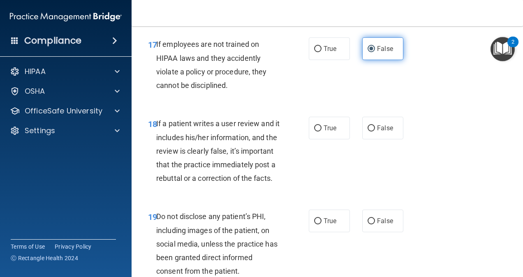
scroll to position [1611, 0]
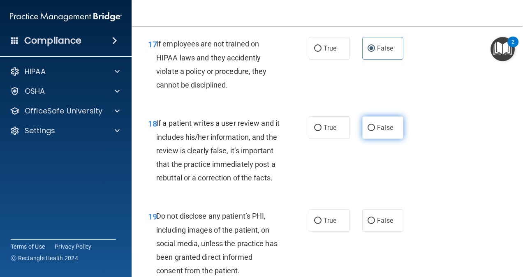
click at [380, 132] on span "False" at bounding box center [385, 128] width 16 height 8
click at [375, 131] on input "False" at bounding box center [370, 128] width 7 height 6
radio input "true"
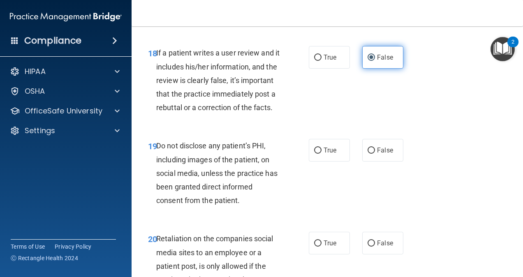
scroll to position [1681, 0]
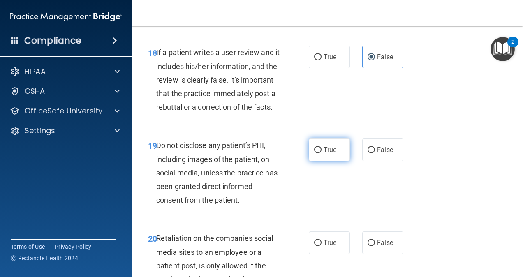
click at [317, 153] on input "True" at bounding box center [317, 150] width 7 height 6
radio input "true"
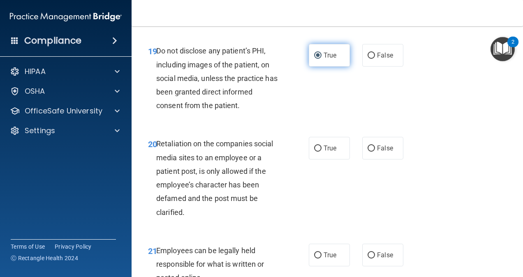
scroll to position [1776, 0]
click at [380, 159] on label "False" at bounding box center [382, 147] width 41 height 23
click at [375, 151] on input "False" at bounding box center [370, 148] width 7 height 6
radio input "true"
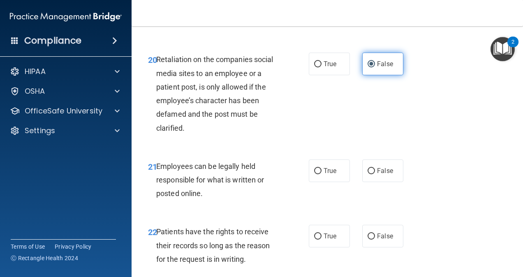
scroll to position [1863, 0]
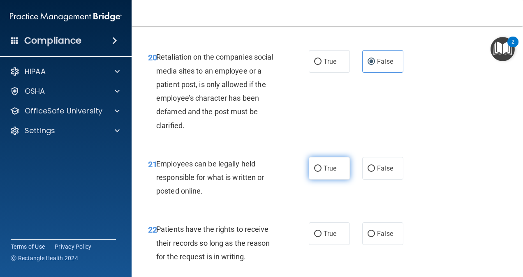
click at [314, 172] on input "True" at bounding box center [317, 169] width 7 height 6
radio input "true"
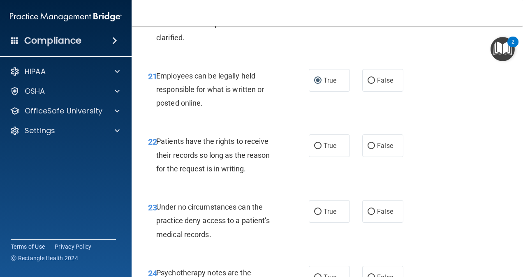
scroll to position [1951, 0]
click at [378, 157] on label "False" at bounding box center [382, 145] width 41 height 23
click at [375, 149] on input "False" at bounding box center [370, 146] width 7 height 6
radio input "true"
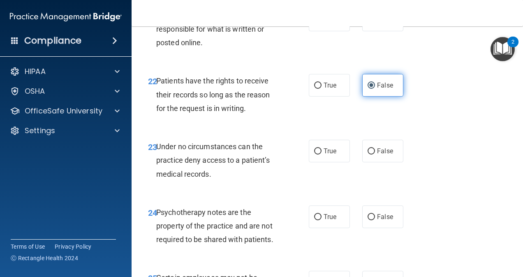
scroll to position [2012, 0]
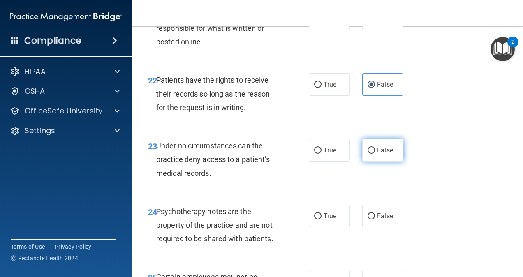
click at [367, 162] on label "False" at bounding box center [382, 150] width 41 height 23
click at [367, 154] on input "False" at bounding box center [370, 151] width 7 height 6
radio input "true"
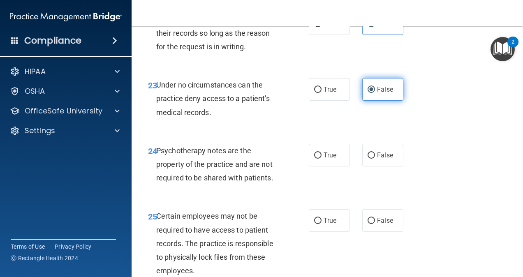
scroll to position [2075, 0]
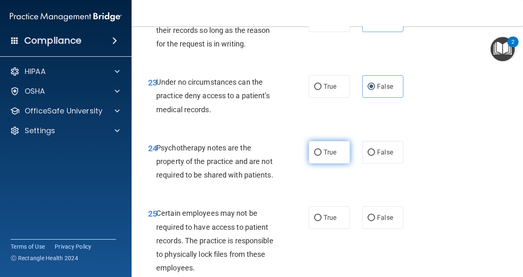
click at [326, 164] on label "True" at bounding box center [329, 152] width 41 height 23
click at [321, 156] on input "True" at bounding box center [317, 153] width 7 height 6
radio input "true"
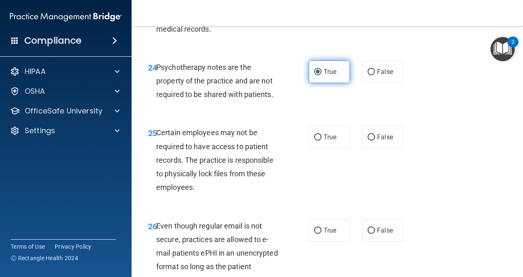
scroll to position [2160, 0]
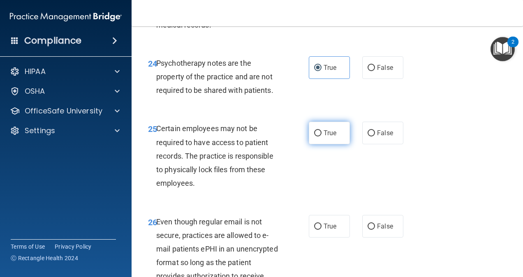
click at [331, 144] on label "True" at bounding box center [329, 133] width 41 height 23
click at [321, 136] on input "True" at bounding box center [317, 133] width 7 height 6
radio input "true"
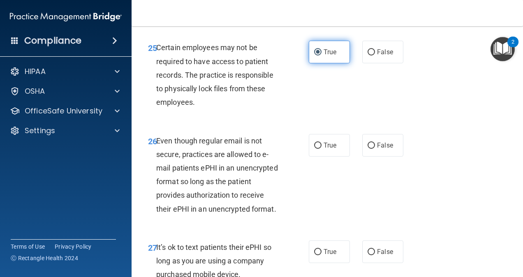
scroll to position [2242, 0]
click at [331, 149] on span "True" at bounding box center [330, 145] width 13 height 8
click at [321, 148] on input "True" at bounding box center [317, 145] width 7 height 6
radio input "true"
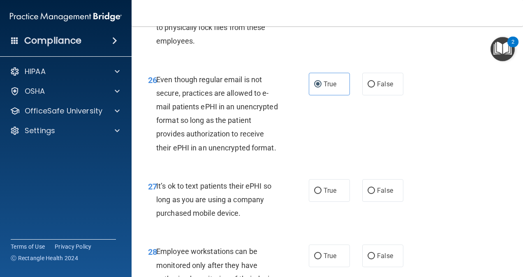
scroll to position [2366, 0]
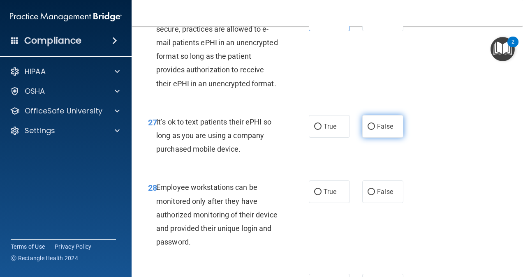
click at [371, 138] on label "False" at bounding box center [382, 126] width 41 height 23
click at [371, 130] on input "False" at bounding box center [370, 127] width 7 height 6
radio input "true"
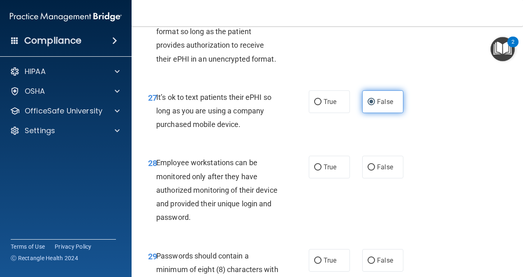
scroll to position [2429, 0]
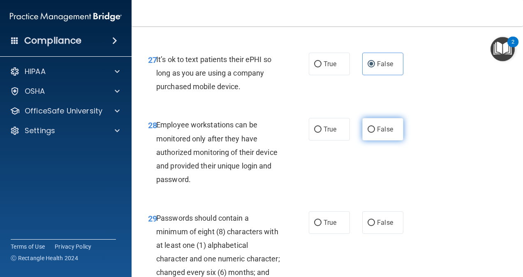
click at [377, 133] on span "False" at bounding box center [385, 129] width 16 height 8
click at [375, 133] on input "False" at bounding box center [370, 130] width 7 height 6
radio input "true"
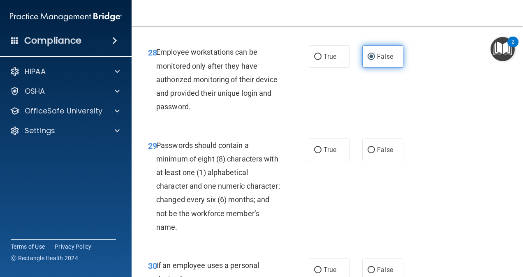
scroll to position [2503, 0]
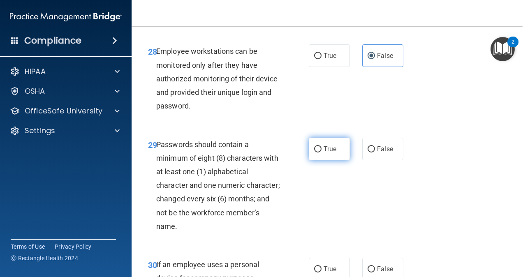
click at [334, 160] on label "True" at bounding box center [329, 149] width 41 height 23
click at [321, 153] on input "True" at bounding box center [317, 149] width 7 height 6
radio input "true"
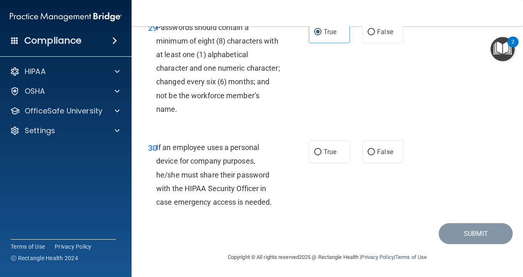
scroll to position [2633, 0]
click at [378, 163] on label "False" at bounding box center [382, 152] width 41 height 23
click at [375, 155] on input "False" at bounding box center [370, 152] width 7 height 6
radio input "true"
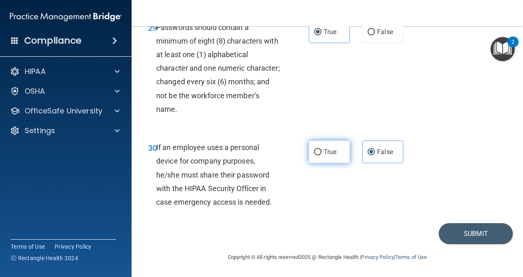
scroll to position [2702, 0]
click at [442, 232] on button "Submit" at bounding box center [476, 233] width 74 height 21
click at [469, 232] on button "Submit" at bounding box center [476, 233] width 74 height 21
click at [469, 236] on button "Submit" at bounding box center [476, 233] width 74 height 21
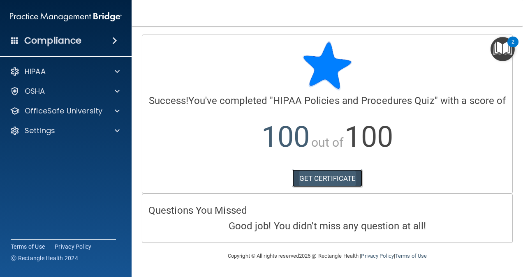
click at [337, 176] on link "GET CERTIFICATE" at bounding box center [327, 178] width 70 height 18
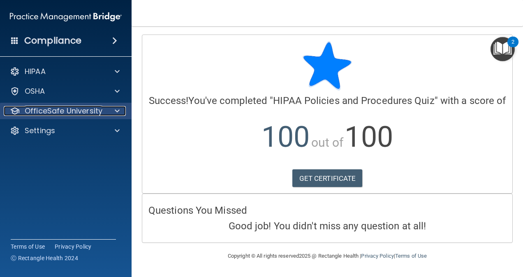
click at [81, 111] on p "OfficeSafe University" at bounding box center [64, 111] width 78 height 10
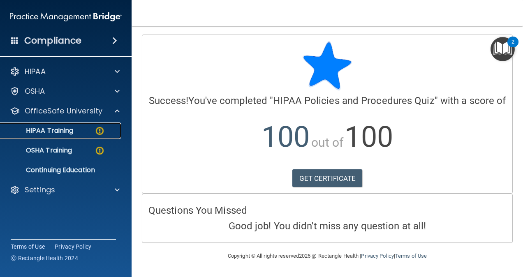
click at [75, 136] on link "HIPAA Training" at bounding box center [56, 130] width 129 height 16
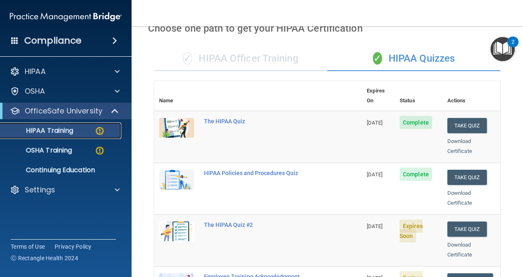
scroll to position [43, 0]
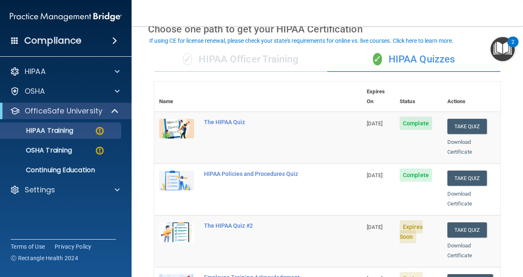
click at [273, 60] on div "✓ HIPAA Officer Training" at bounding box center [240, 59] width 173 height 25
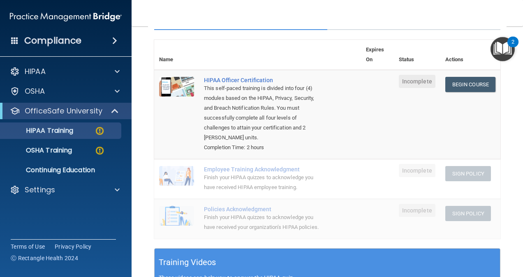
scroll to position [9, 0]
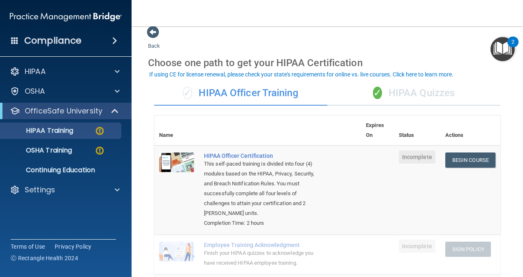
click at [410, 90] on div "✓ HIPAA Quizzes" at bounding box center [413, 93] width 173 height 25
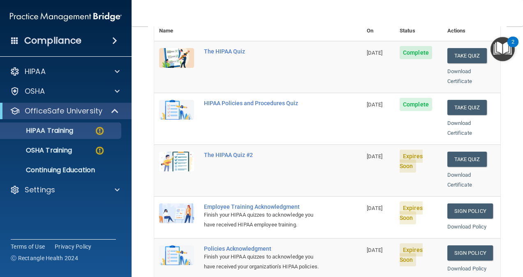
scroll to position [148, 0]
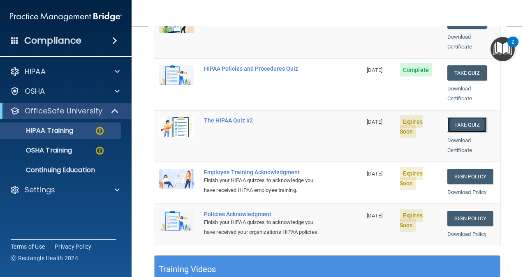
click at [467, 117] on button "Take Quiz" at bounding box center [466, 124] width 39 height 15
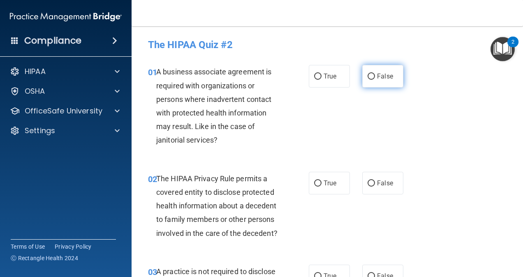
click at [372, 75] on label "False" at bounding box center [382, 76] width 41 height 23
click at [372, 75] on input "False" at bounding box center [370, 77] width 7 height 6
radio input "true"
click at [316, 187] on label "True" at bounding box center [329, 183] width 41 height 23
click at [316, 187] on input "True" at bounding box center [317, 183] width 7 height 6
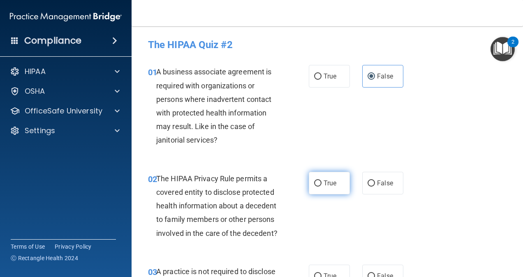
radio input "true"
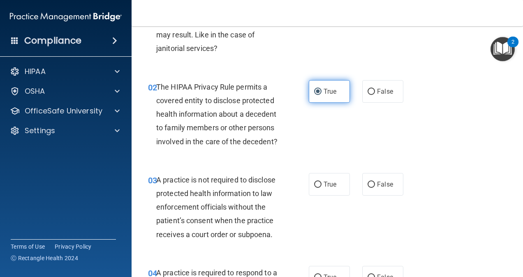
scroll to position [93, 0]
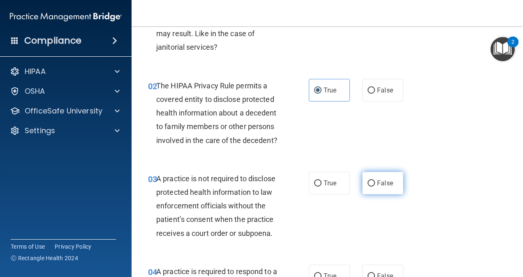
click at [379, 187] on span "False" at bounding box center [385, 183] width 16 height 8
click at [375, 187] on input "False" at bounding box center [370, 183] width 7 height 6
radio input "true"
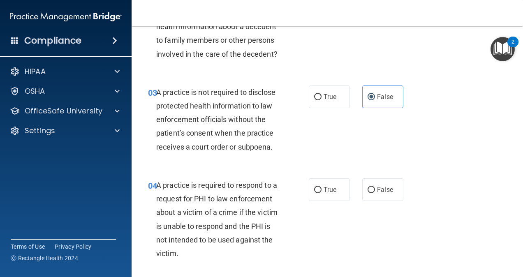
scroll to position [202, 0]
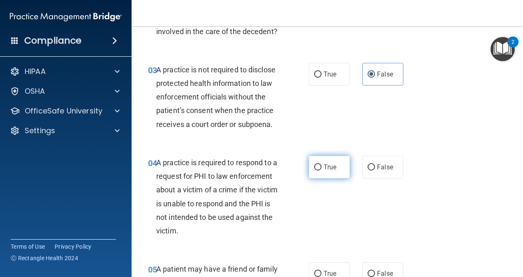
click at [332, 171] on span "True" at bounding box center [330, 167] width 13 height 8
click at [321, 171] on input "True" at bounding box center [317, 167] width 7 height 6
radio input "true"
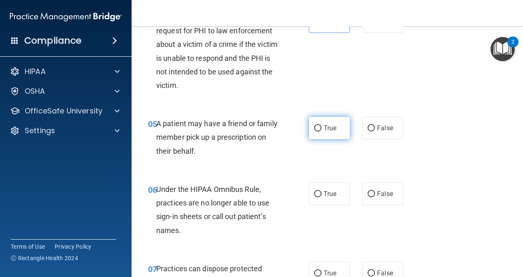
click at [330, 132] on span "True" at bounding box center [330, 128] width 13 height 8
click at [321, 132] on input "True" at bounding box center [317, 128] width 7 height 6
radio input "true"
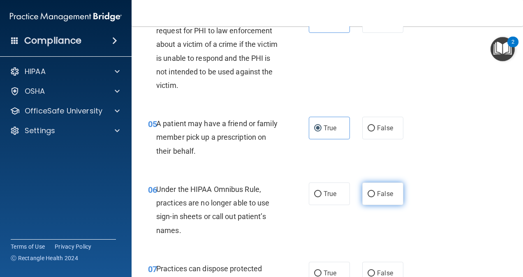
click at [372, 201] on label "False" at bounding box center [382, 194] width 41 height 23
click at [372, 197] on input "False" at bounding box center [370, 194] width 7 height 6
radio input "true"
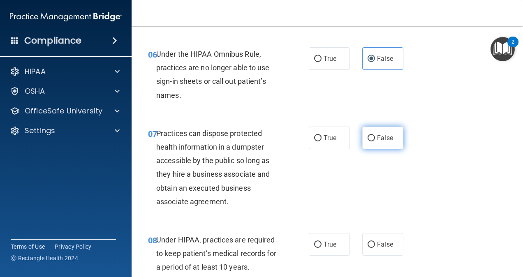
scroll to position [483, 0]
click at [378, 141] on span "False" at bounding box center [385, 138] width 16 height 8
click at [375, 141] on input "False" at bounding box center [370, 138] width 7 height 6
radio input "true"
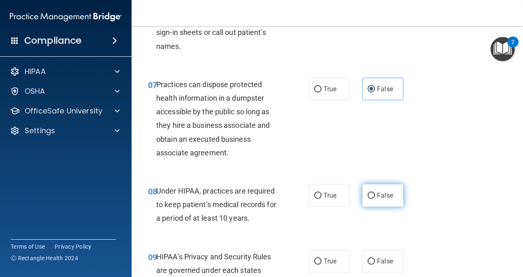
click at [372, 207] on label "False" at bounding box center [382, 195] width 41 height 23
click at [372, 199] on input "False" at bounding box center [370, 196] width 7 height 6
radio input "true"
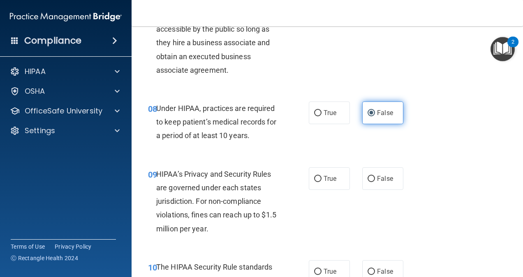
scroll to position [619, 0]
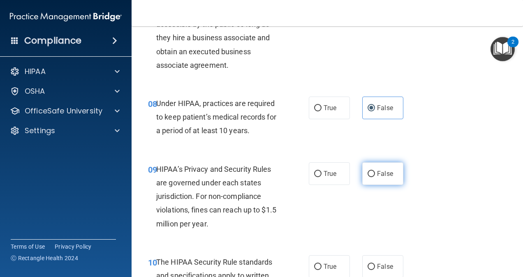
click at [377, 178] on span "False" at bounding box center [385, 174] width 16 height 8
click at [375, 177] on input "False" at bounding box center [370, 174] width 7 height 6
radio input "true"
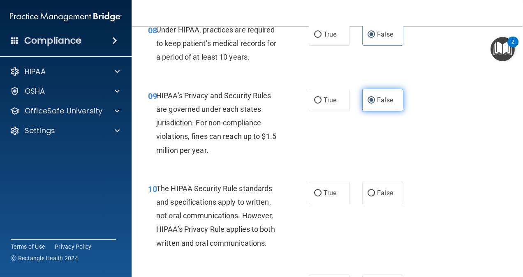
scroll to position [700, 0]
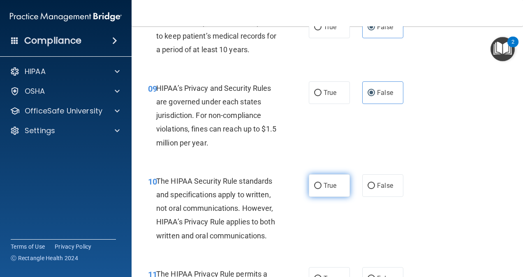
click at [330, 190] on span "True" at bounding box center [330, 186] width 13 height 8
click at [321, 189] on input "True" at bounding box center [317, 186] width 7 height 6
radio input "true"
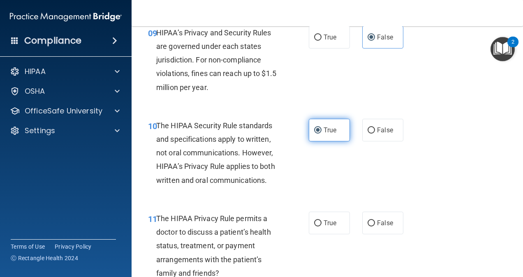
scroll to position [756, 0]
click at [329, 226] on span "True" at bounding box center [330, 223] width 13 height 8
click at [321, 226] on input "True" at bounding box center [317, 223] width 7 height 6
radio input "true"
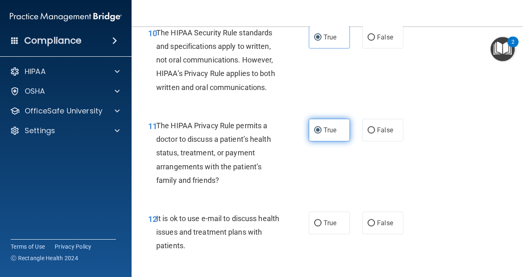
scroll to position [850, 0]
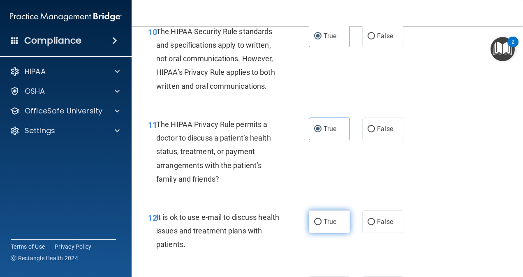
click at [329, 226] on span "True" at bounding box center [330, 222] width 13 height 8
click at [321, 225] on input "True" at bounding box center [317, 222] width 7 height 6
radio input "true"
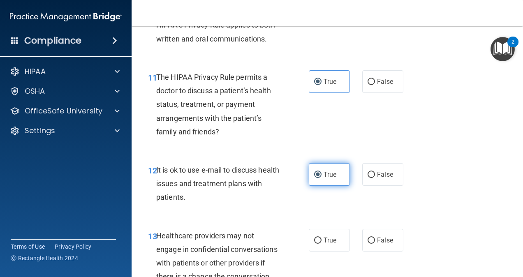
scroll to position [898, 0]
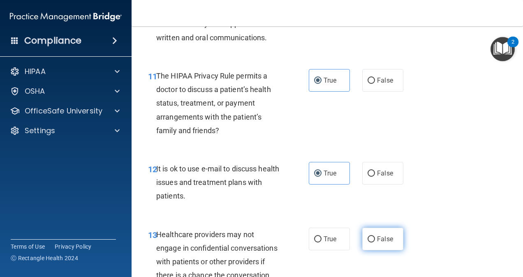
click at [377, 243] on span "False" at bounding box center [385, 239] width 16 height 8
click at [373, 243] on input "False" at bounding box center [370, 239] width 7 height 6
radio input "true"
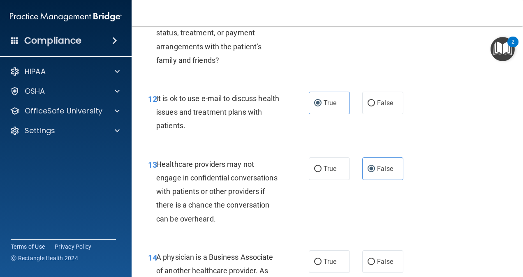
scroll to position [974, 0]
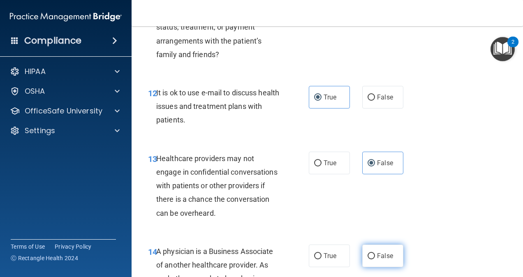
click at [381, 263] on label "False" at bounding box center [382, 256] width 41 height 23
click at [375, 259] on input "False" at bounding box center [370, 256] width 7 height 6
radio input "true"
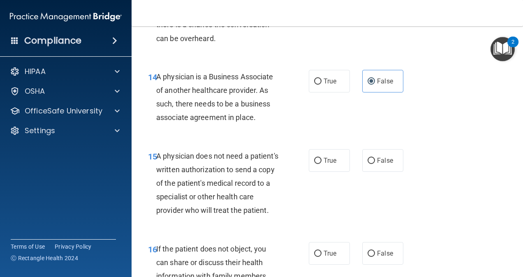
scroll to position [1149, 0]
click at [333, 168] on label "True" at bounding box center [329, 160] width 41 height 23
click at [321, 164] on input "True" at bounding box center [317, 160] width 7 height 6
radio input "true"
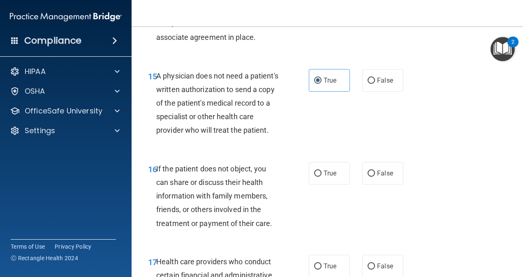
scroll to position [1230, 0]
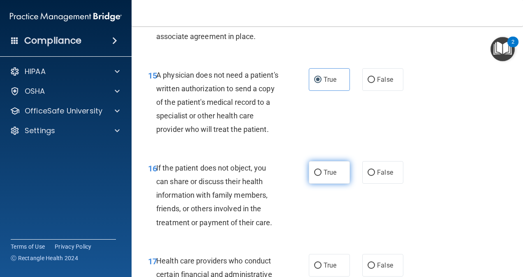
click at [337, 184] on label "True" at bounding box center [329, 172] width 41 height 23
click at [321, 176] on input "True" at bounding box center [317, 173] width 7 height 6
radio input "true"
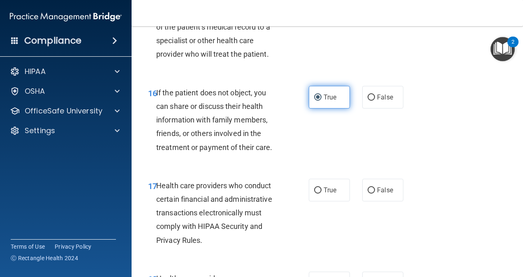
scroll to position [1309, 0]
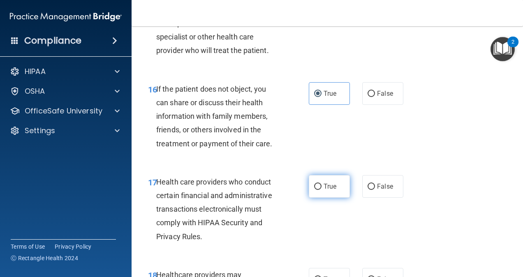
click at [315, 190] on input "True" at bounding box center [317, 187] width 7 height 6
radio input "true"
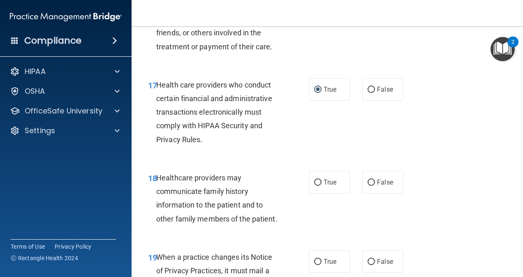
scroll to position [1407, 0]
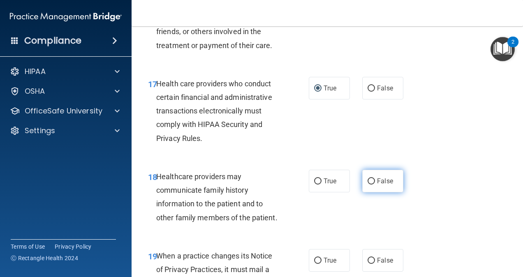
click at [379, 185] on span "False" at bounding box center [385, 181] width 16 height 8
click at [375, 185] on input "False" at bounding box center [370, 181] width 7 height 6
radio input "true"
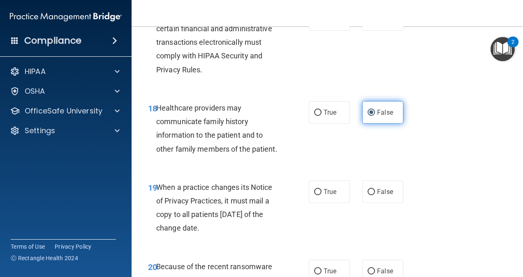
scroll to position [1478, 0]
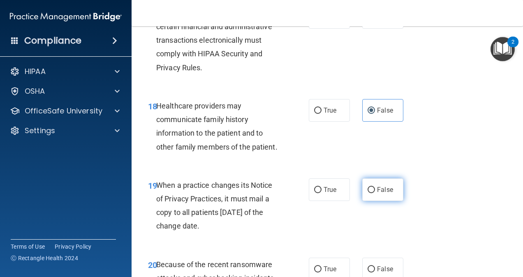
click at [375, 201] on label "False" at bounding box center [382, 189] width 41 height 23
click at [375, 193] on input "False" at bounding box center [370, 190] width 7 height 6
radio input "true"
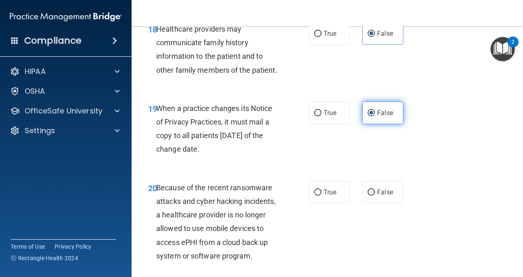
scroll to position [1556, 0]
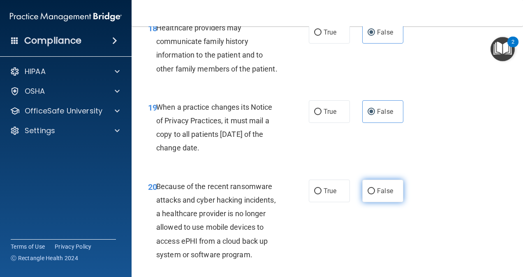
click at [377, 195] on span "False" at bounding box center [385, 191] width 16 height 8
click at [375, 194] on input "False" at bounding box center [370, 191] width 7 height 6
radio input "true"
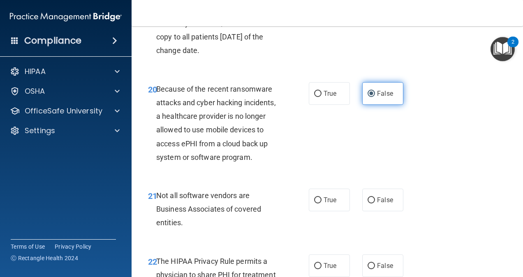
scroll to position [1654, 0]
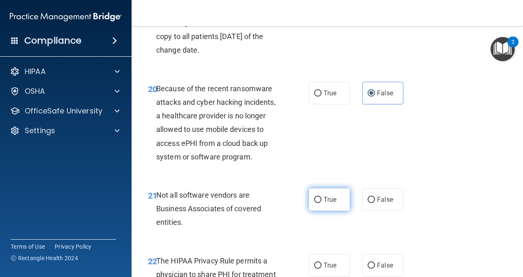
click at [324, 203] on span "True" at bounding box center [330, 200] width 13 height 8
click at [321, 203] on input "True" at bounding box center [317, 200] width 7 height 6
radio input "true"
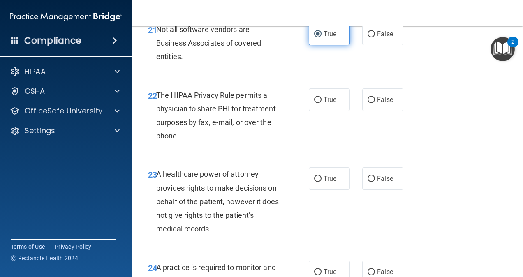
scroll to position [1820, 0]
click at [330, 111] on label "True" at bounding box center [329, 99] width 41 height 23
click at [321, 103] on input "True" at bounding box center [317, 100] width 7 height 6
radio input "true"
click at [382, 182] on span "False" at bounding box center [385, 178] width 16 height 8
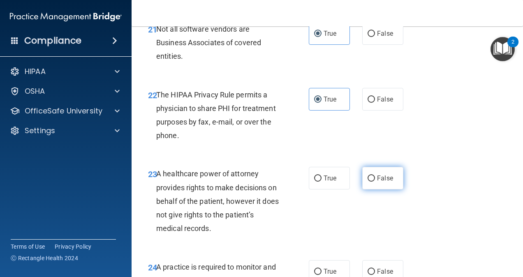
click at [375, 182] on input "False" at bounding box center [370, 179] width 7 height 6
radio input "true"
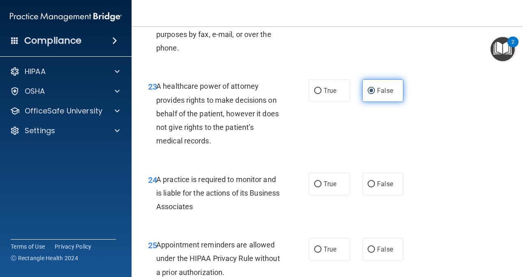
scroll to position [1909, 0]
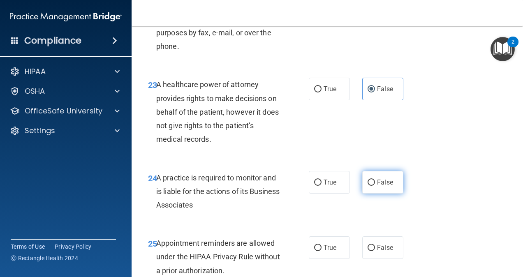
click at [377, 186] on span "False" at bounding box center [385, 182] width 16 height 8
click at [375, 186] on input "False" at bounding box center [370, 183] width 7 height 6
radio input "true"
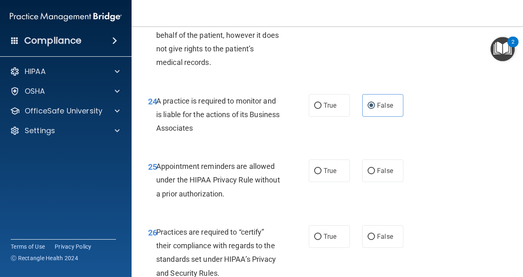
scroll to position [1986, 0]
click at [319, 182] on label "True" at bounding box center [329, 170] width 41 height 23
click at [319, 174] on input "True" at bounding box center [317, 171] width 7 height 6
radio input "true"
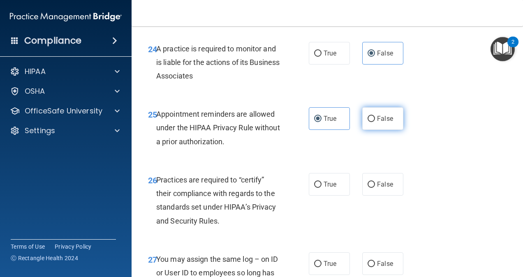
scroll to position [2052, 0]
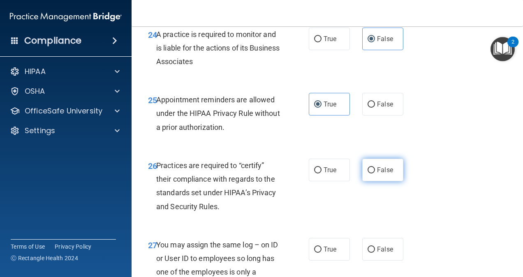
click at [366, 181] on label "False" at bounding box center [382, 170] width 41 height 23
click at [367, 173] on input "False" at bounding box center [370, 170] width 7 height 6
radio input "true"
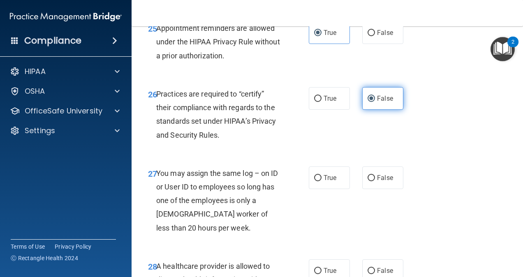
scroll to position [2125, 0]
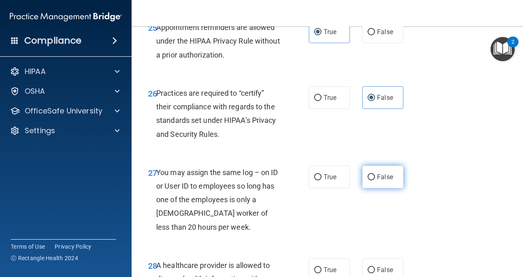
click at [379, 181] on span "False" at bounding box center [385, 177] width 16 height 8
click at [375, 180] on input "False" at bounding box center [370, 177] width 7 height 6
radio input "true"
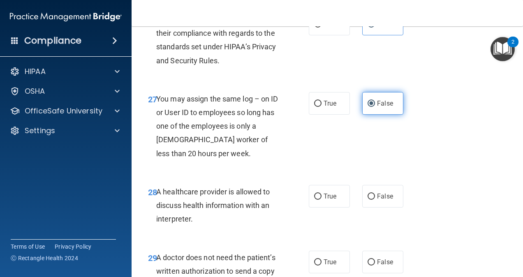
scroll to position [2199, 0]
click at [326, 200] on span "True" at bounding box center [330, 196] width 13 height 8
click at [321, 199] on input "True" at bounding box center [317, 196] width 7 height 6
radio input "true"
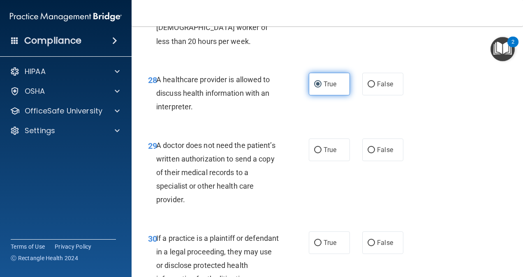
scroll to position [2311, 0]
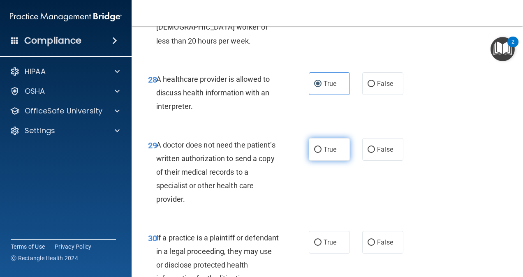
click at [330, 153] on span "True" at bounding box center [330, 150] width 13 height 8
click at [321, 153] on input "True" at bounding box center [317, 150] width 7 height 6
radio input "true"
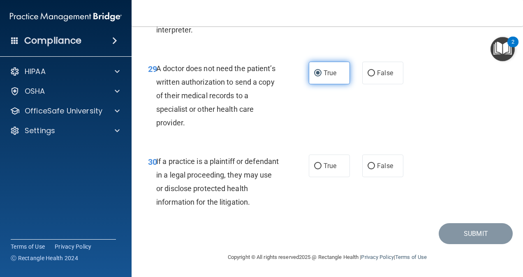
scroll to position [2398, 0]
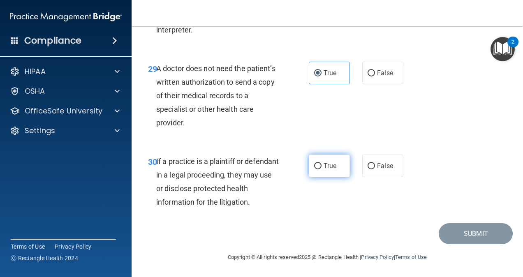
click at [329, 170] on span "True" at bounding box center [330, 166] width 13 height 8
click at [321, 169] on input "True" at bounding box center [317, 166] width 7 height 6
radio input "true"
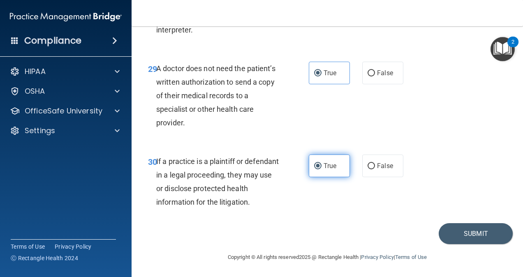
scroll to position [2428, 0]
click at [460, 234] on button "Submit" at bounding box center [476, 233] width 74 height 21
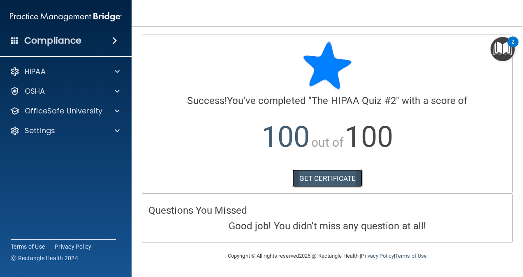
click at [331, 178] on link "GET CERTIFICATE" at bounding box center [327, 178] width 70 height 18
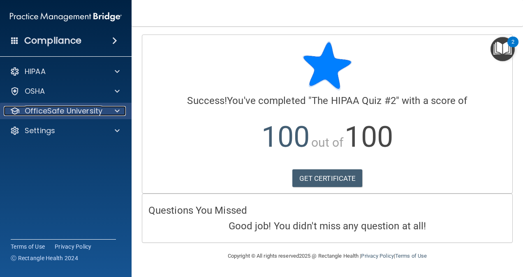
click at [46, 110] on p "OfficeSafe University" at bounding box center [64, 111] width 78 height 10
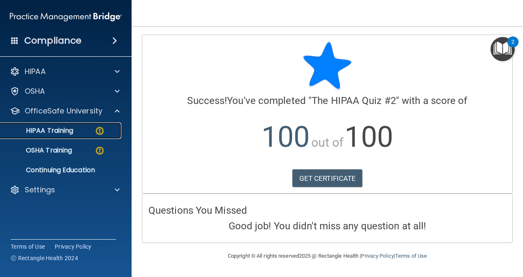
click at [72, 134] on p "HIPAA Training" at bounding box center [39, 131] width 68 height 8
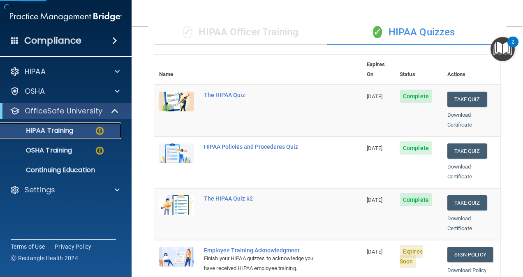
scroll to position [116, 0]
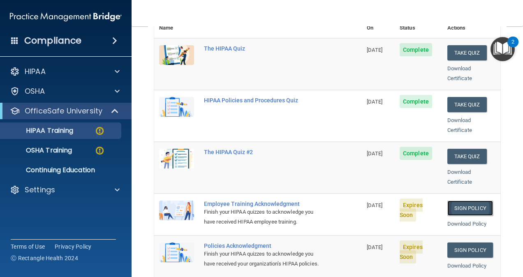
click at [468, 201] on link "Sign Policy" at bounding box center [470, 208] width 46 height 15
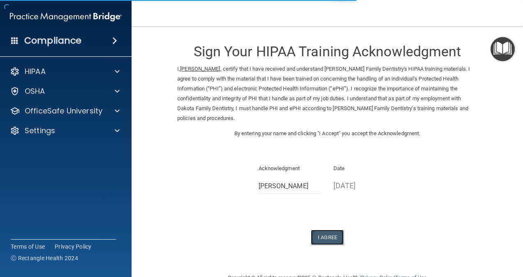
click at [326, 231] on button "I Agree" at bounding box center [327, 237] width 33 height 15
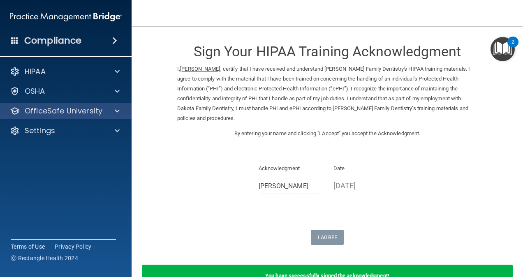
click at [86, 116] on div "OfficeSafe University" at bounding box center [66, 111] width 132 height 16
click at [102, 112] on div "OfficeSafe University" at bounding box center [55, 111] width 102 height 10
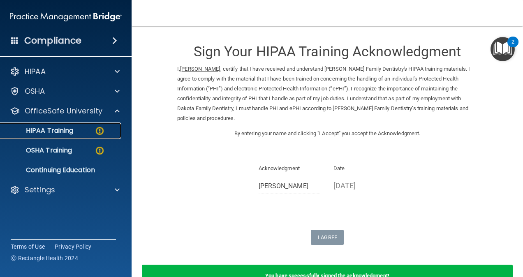
click at [90, 127] on div "HIPAA Training" at bounding box center [61, 131] width 112 height 8
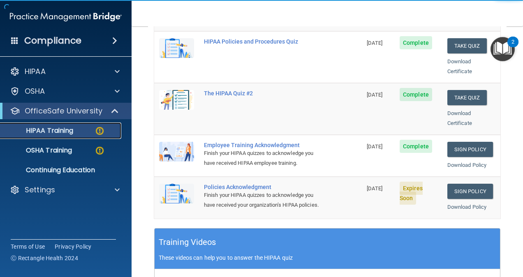
scroll to position [176, 0]
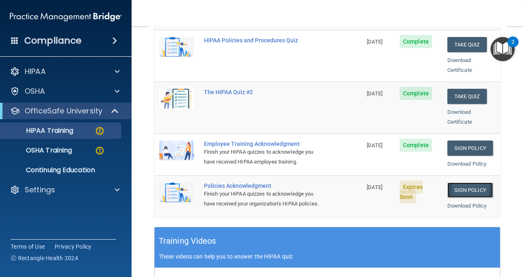
click at [464, 183] on link "Sign Policy" at bounding box center [470, 190] width 46 height 15
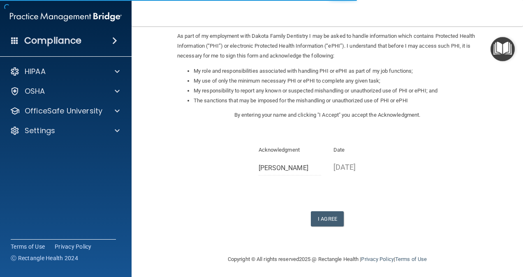
scroll to position [99, 0]
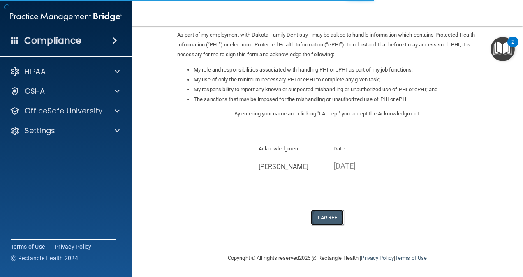
click at [323, 221] on button "I Agree" at bounding box center [327, 217] width 33 height 15
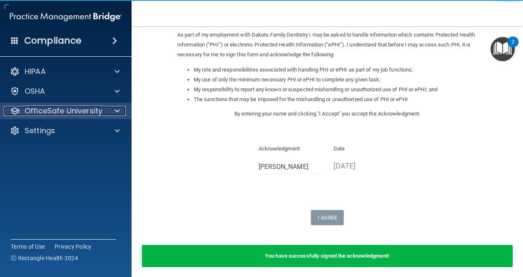
click at [111, 112] on div at bounding box center [116, 111] width 21 height 10
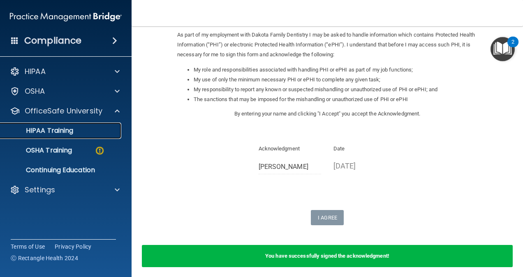
click at [63, 131] on p "HIPAA Training" at bounding box center [39, 131] width 68 height 8
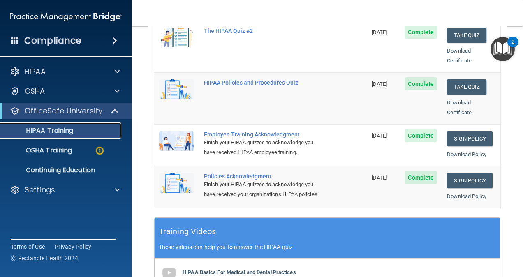
scroll to position [186, 0]
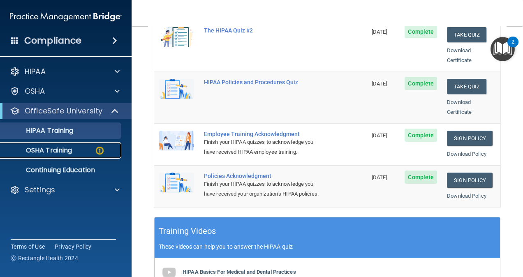
click at [90, 153] on div "OSHA Training" at bounding box center [61, 150] width 112 height 8
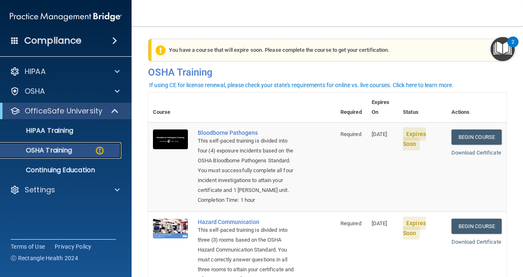
scroll to position [3, 0]
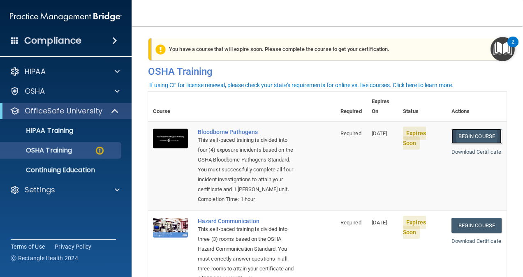
click at [459, 129] on link "Begin Course" at bounding box center [476, 136] width 50 height 15
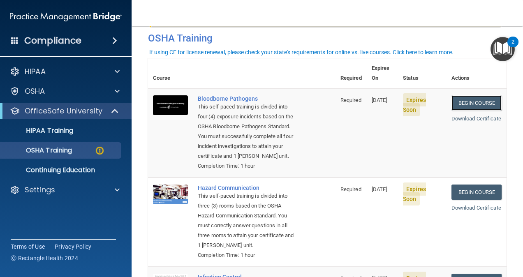
scroll to position [36, 0]
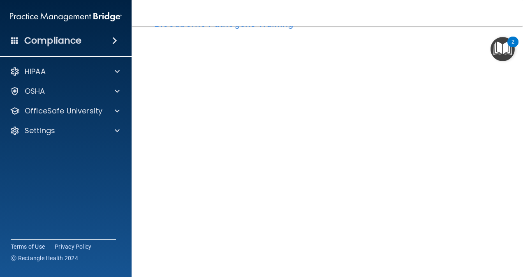
scroll to position [34, 0]
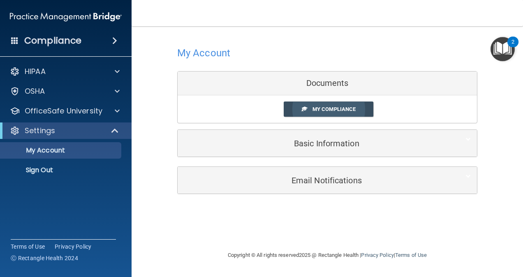
click at [345, 109] on span "My Compliance" at bounding box center [333, 109] width 43 height 6
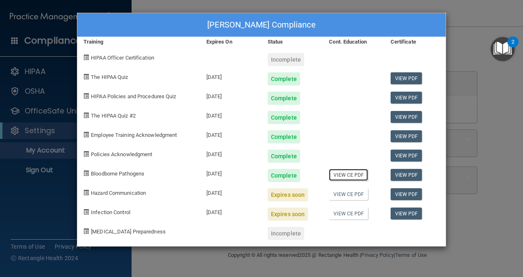
click at [359, 175] on link "View CE PDF" at bounding box center [348, 175] width 39 height 12
click at [468, 43] on div "[PERSON_NAME] Compliance Training Expires On Status Cont. Education Certificate…" at bounding box center [261, 138] width 523 height 277
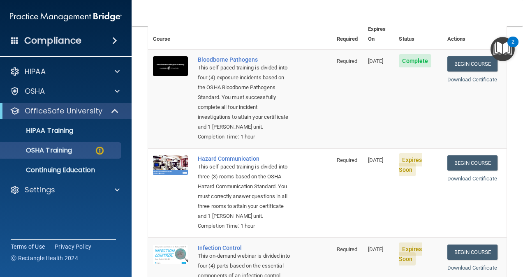
scroll to position [74, 0]
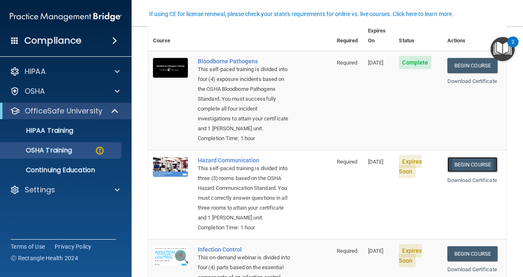
click at [475, 171] on link "Begin Course" at bounding box center [472, 164] width 50 height 15
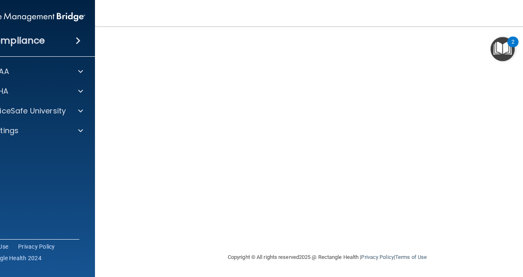
scroll to position [32, 0]
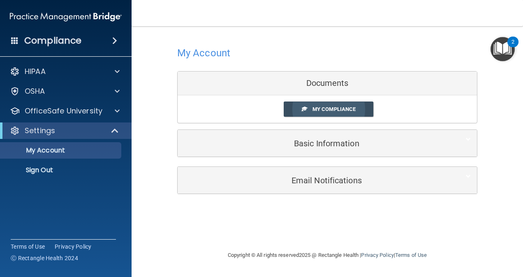
click at [344, 110] on span "My Compliance" at bounding box center [333, 109] width 43 height 6
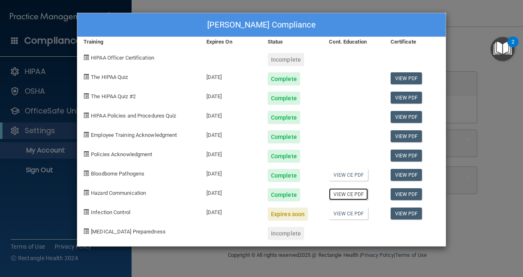
click at [344, 196] on link "View CE PDF" at bounding box center [348, 194] width 39 height 12
click at [466, 39] on div "[PERSON_NAME] Compliance Training Expires On Status Cont. Education Certificate…" at bounding box center [261, 138] width 523 height 277
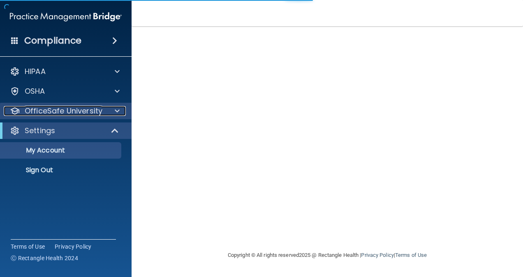
click at [104, 110] on div "OfficeSafe University" at bounding box center [55, 111] width 102 height 10
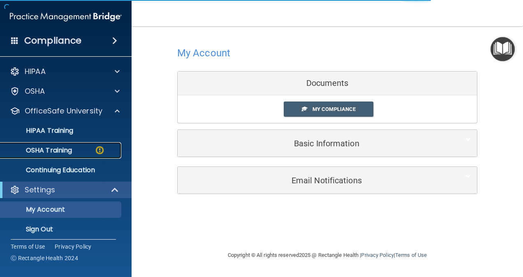
click at [91, 148] on div "OSHA Training" at bounding box center [61, 150] width 112 height 8
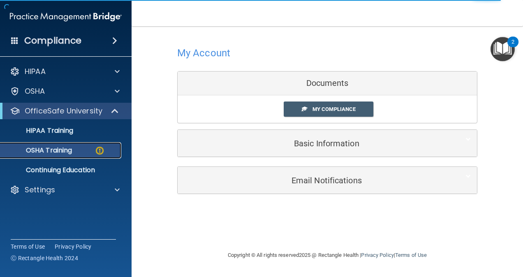
click at [96, 151] on img at bounding box center [100, 151] width 10 height 10
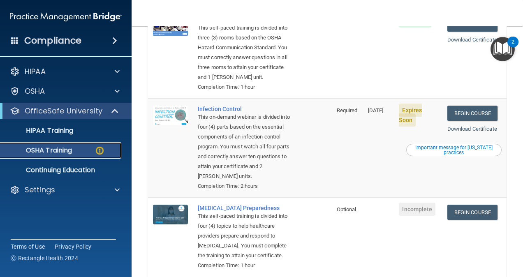
scroll to position [215, 0]
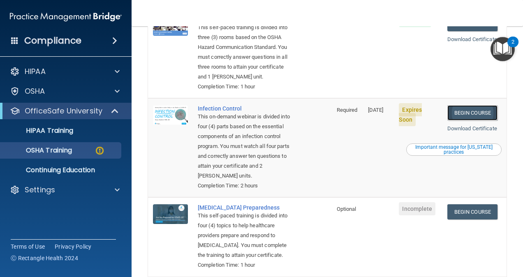
click at [469, 120] on link "Begin Course" at bounding box center [472, 112] width 50 height 15
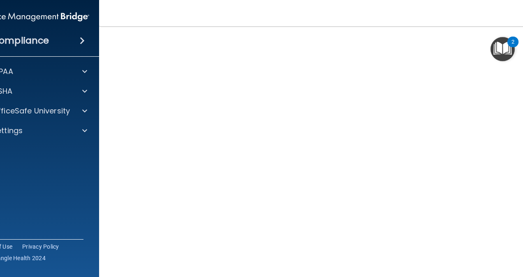
scroll to position [35, 0]
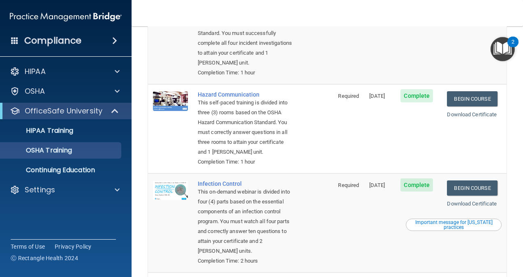
scroll to position [116, 0]
